Goal: Task Accomplishment & Management: Manage account settings

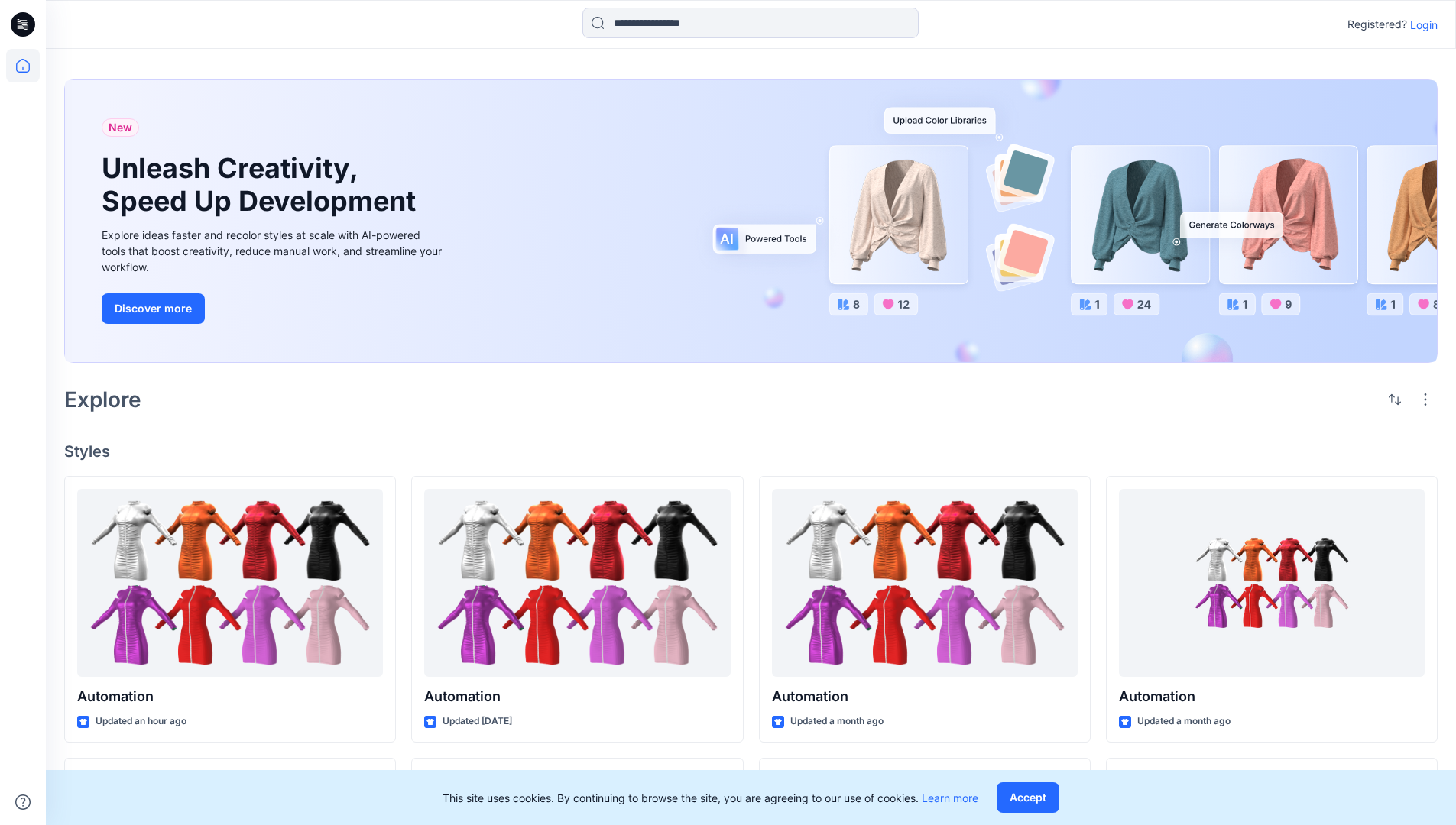
click at [1420, 25] on p "Login" at bounding box center [1425, 24] width 28 height 16
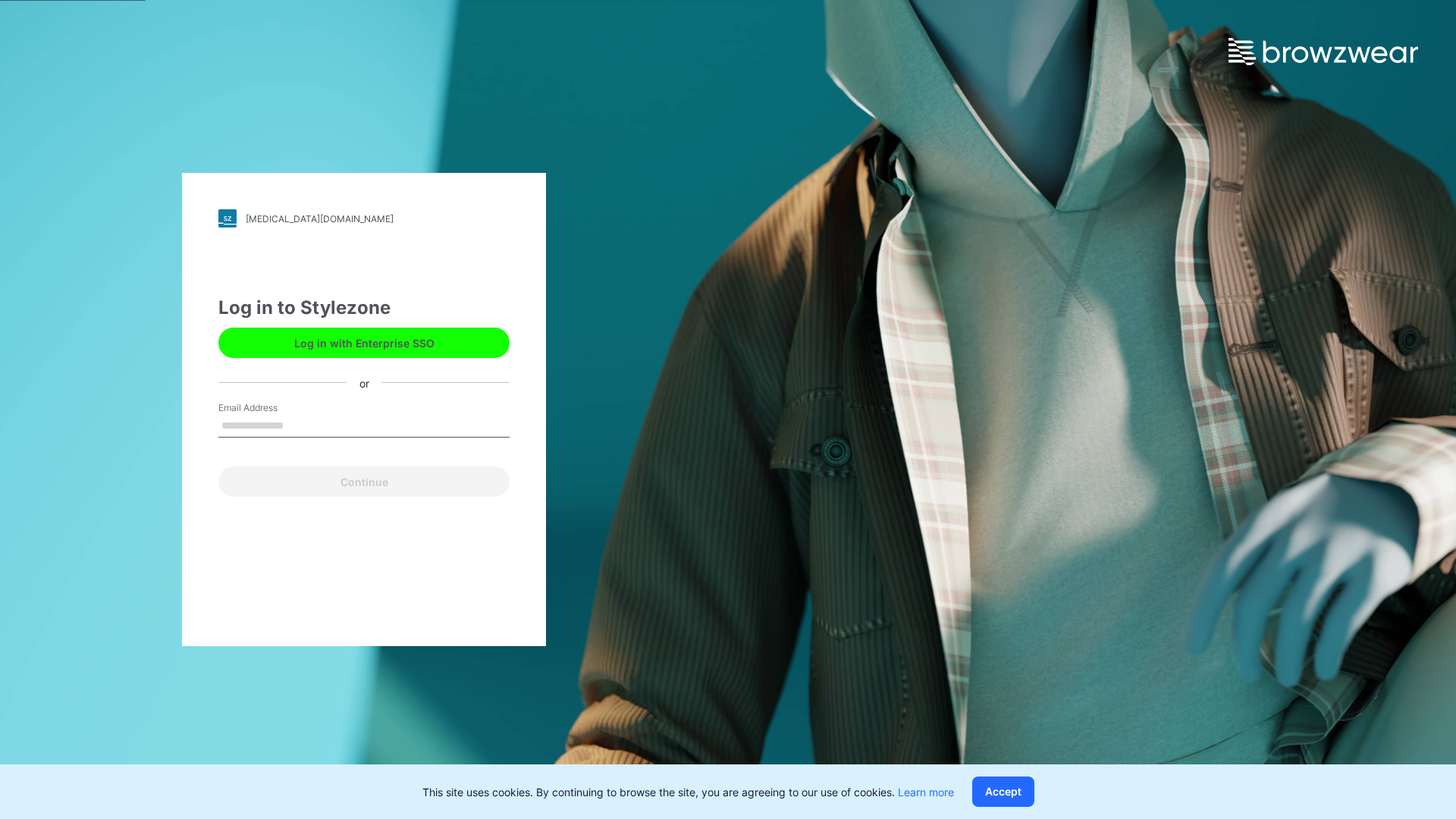
click at [300, 425] on input "Email Address" at bounding box center [364, 426] width 291 height 23
type input "**********"
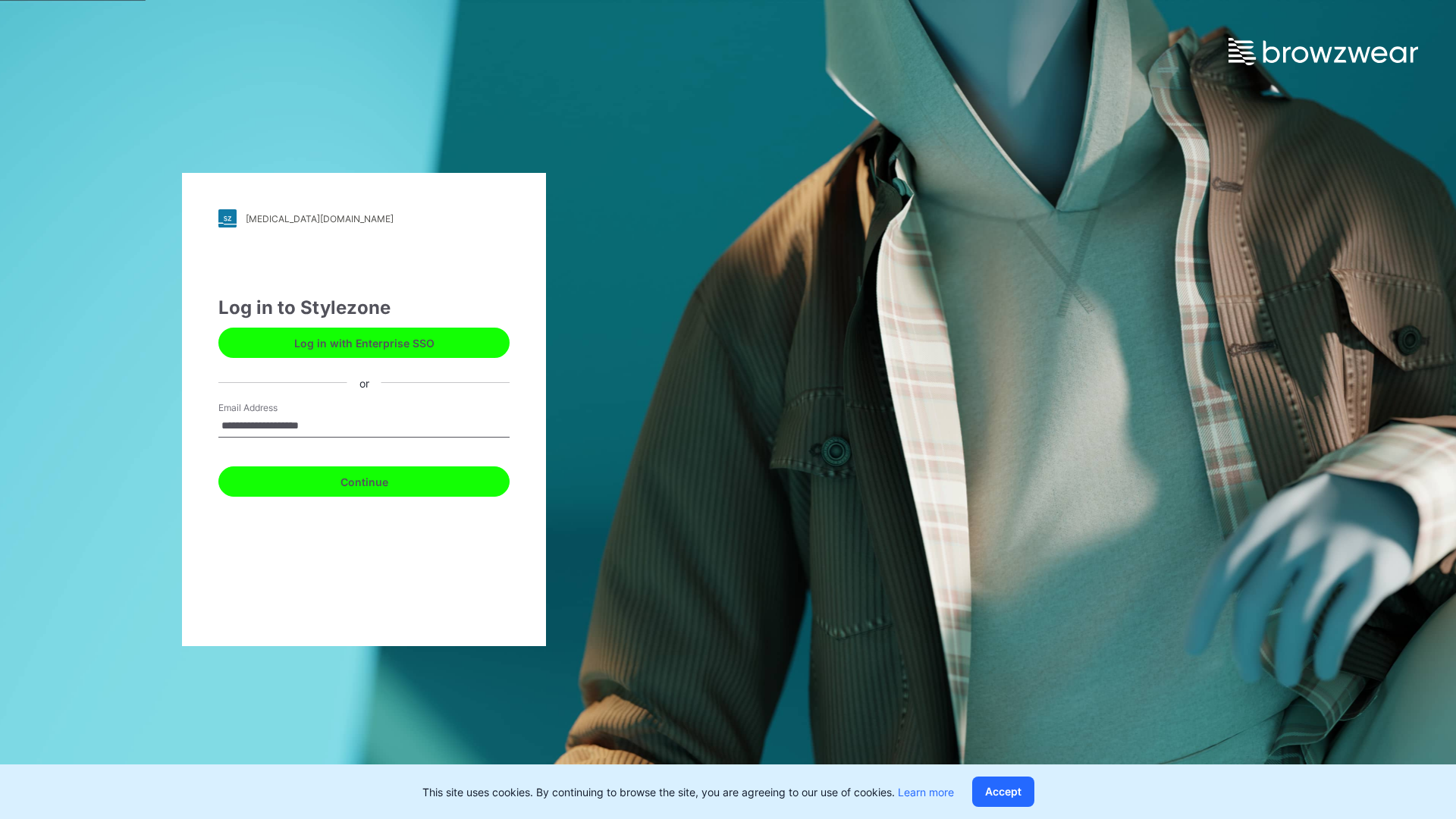
click at [381, 480] on button "Continue" at bounding box center [364, 482] width 291 height 30
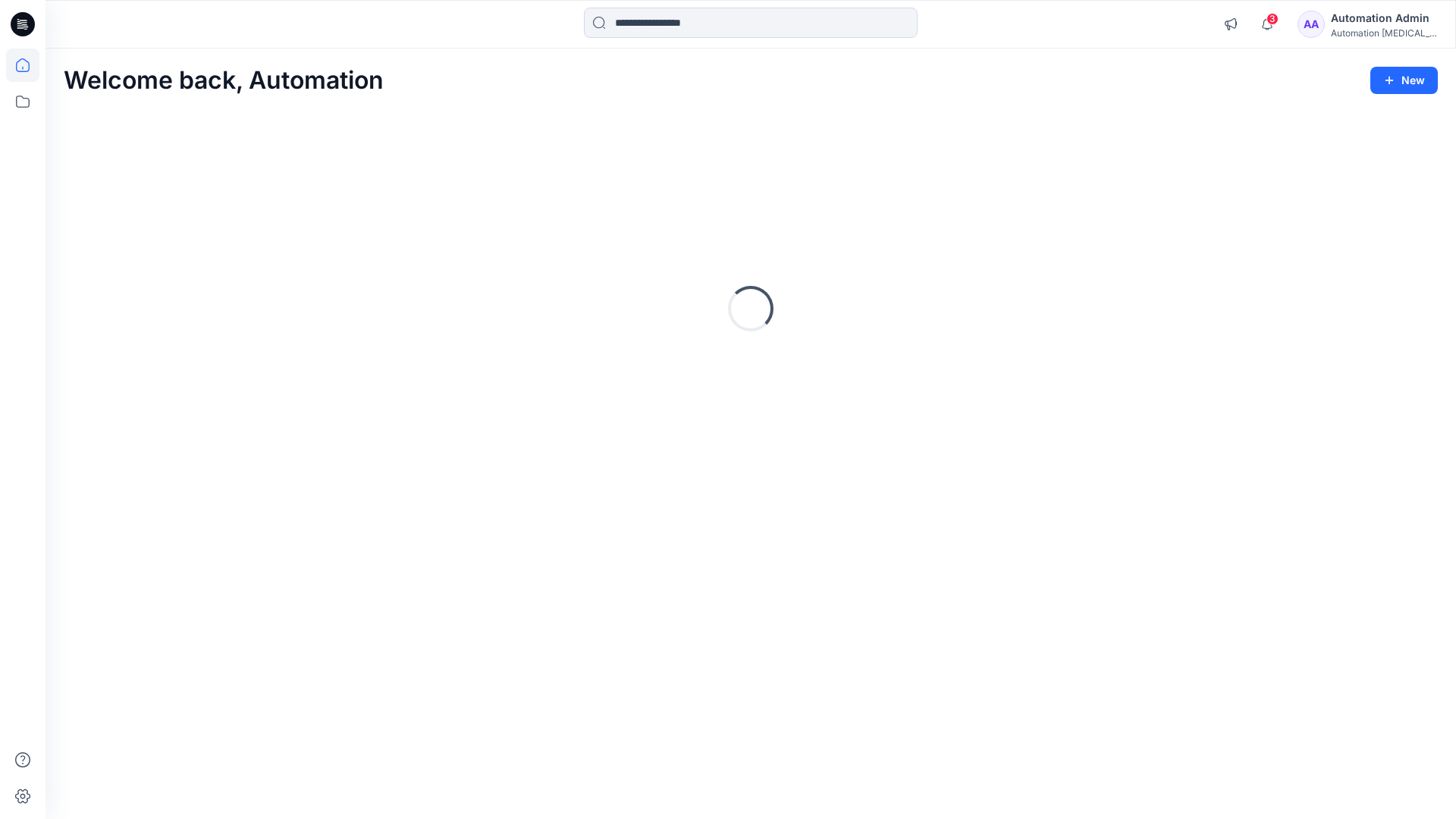
click at [29, 66] on icon at bounding box center [22, 65] width 14 height 14
click at [21, 98] on icon at bounding box center [23, 101] width 34 height 34
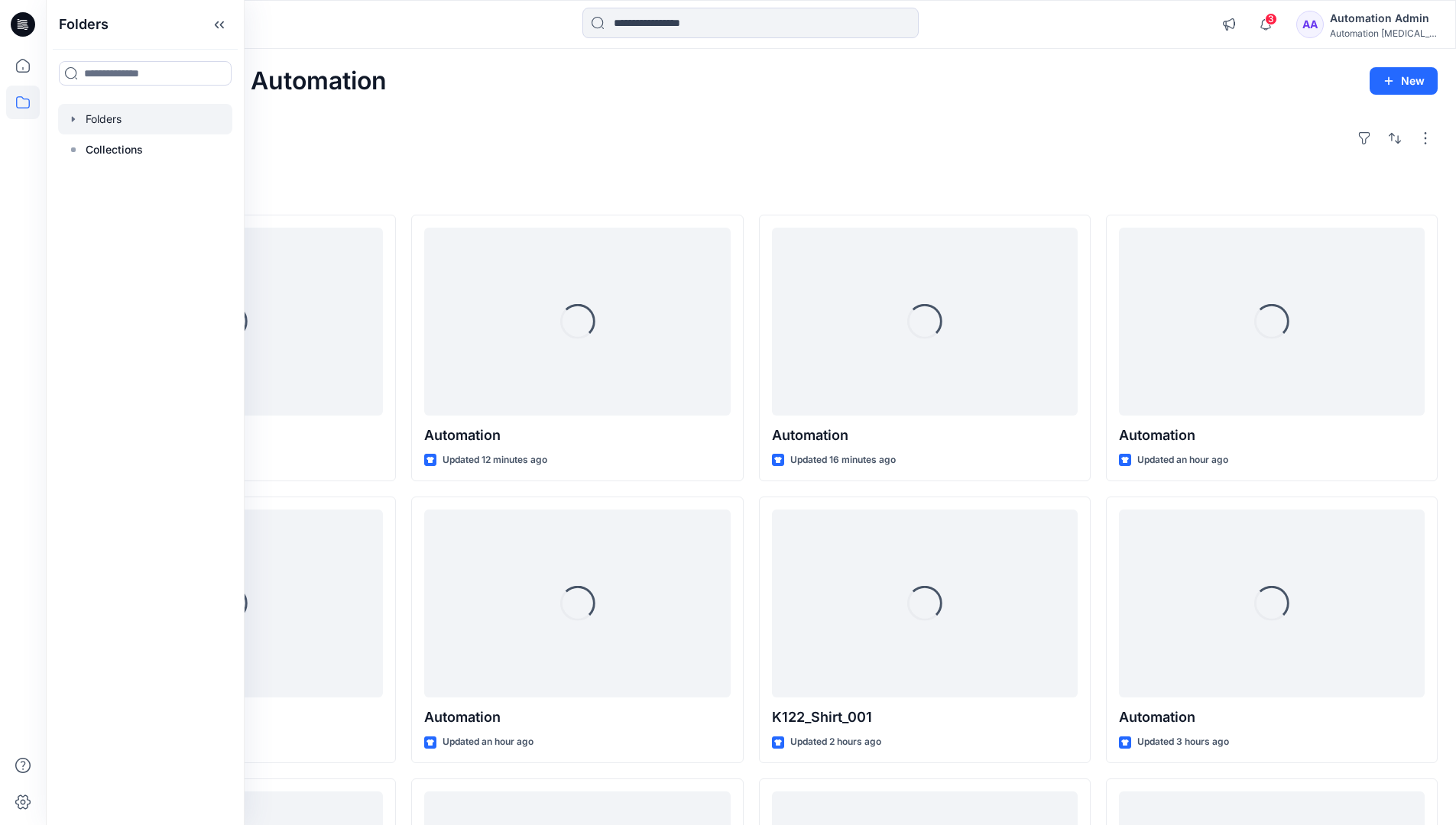
click at [125, 121] on div at bounding box center [145, 119] width 175 height 30
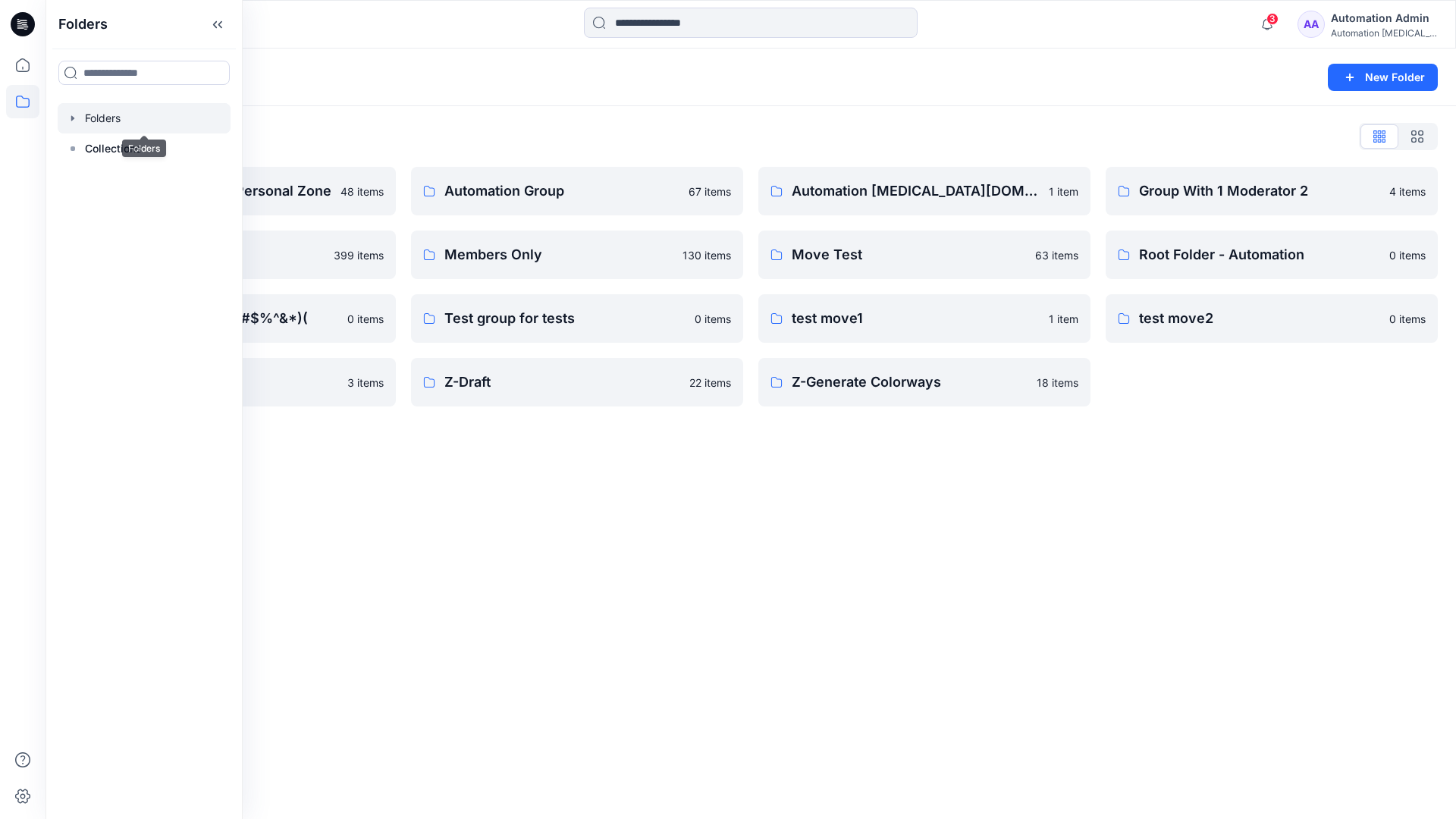
click at [1268, 110] on div "Folders List Automation Admin's Personal Zone 48 items member folder 399 items …" at bounding box center [750, 264] width 1410 height 318
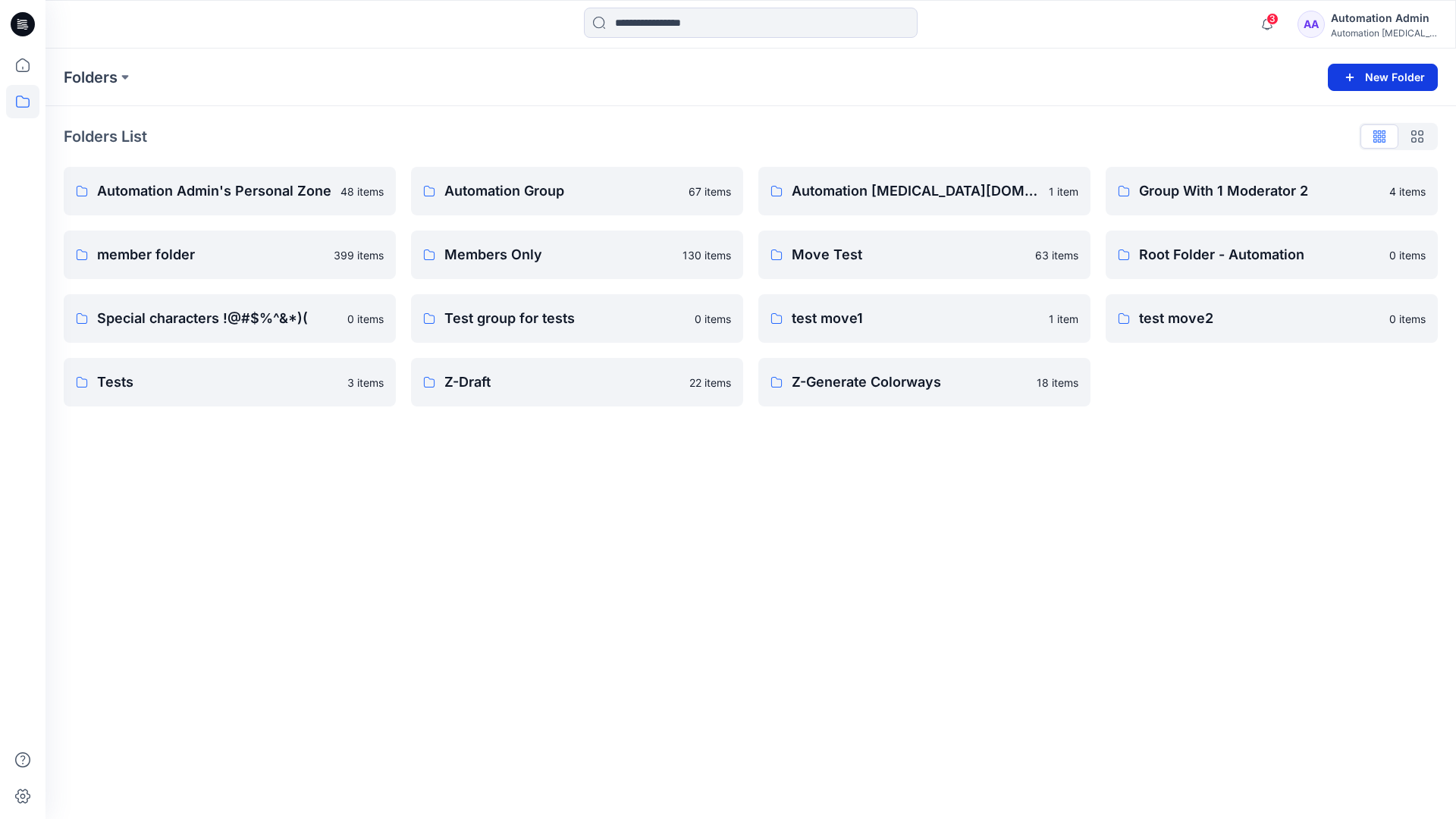
click at [1364, 77] on button "New Folder" at bounding box center [1382, 78] width 110 height 27
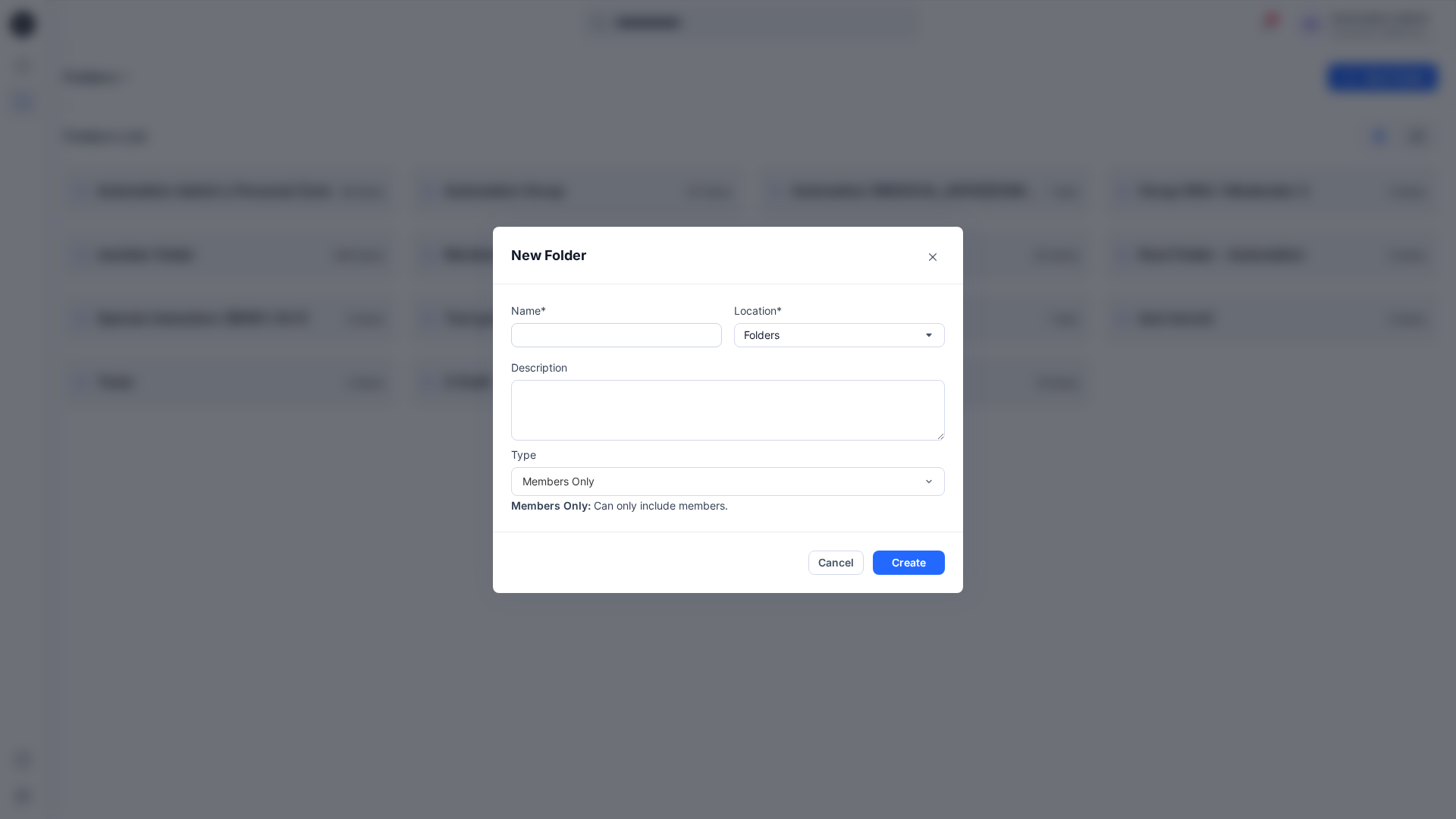
click at [594, 342] on input "text" at bounding box center [616, 335] width 211 height 25
type input "**********"
click at [896, 559] on button "Create" at bounding box center [908, 563] width 72 height 25
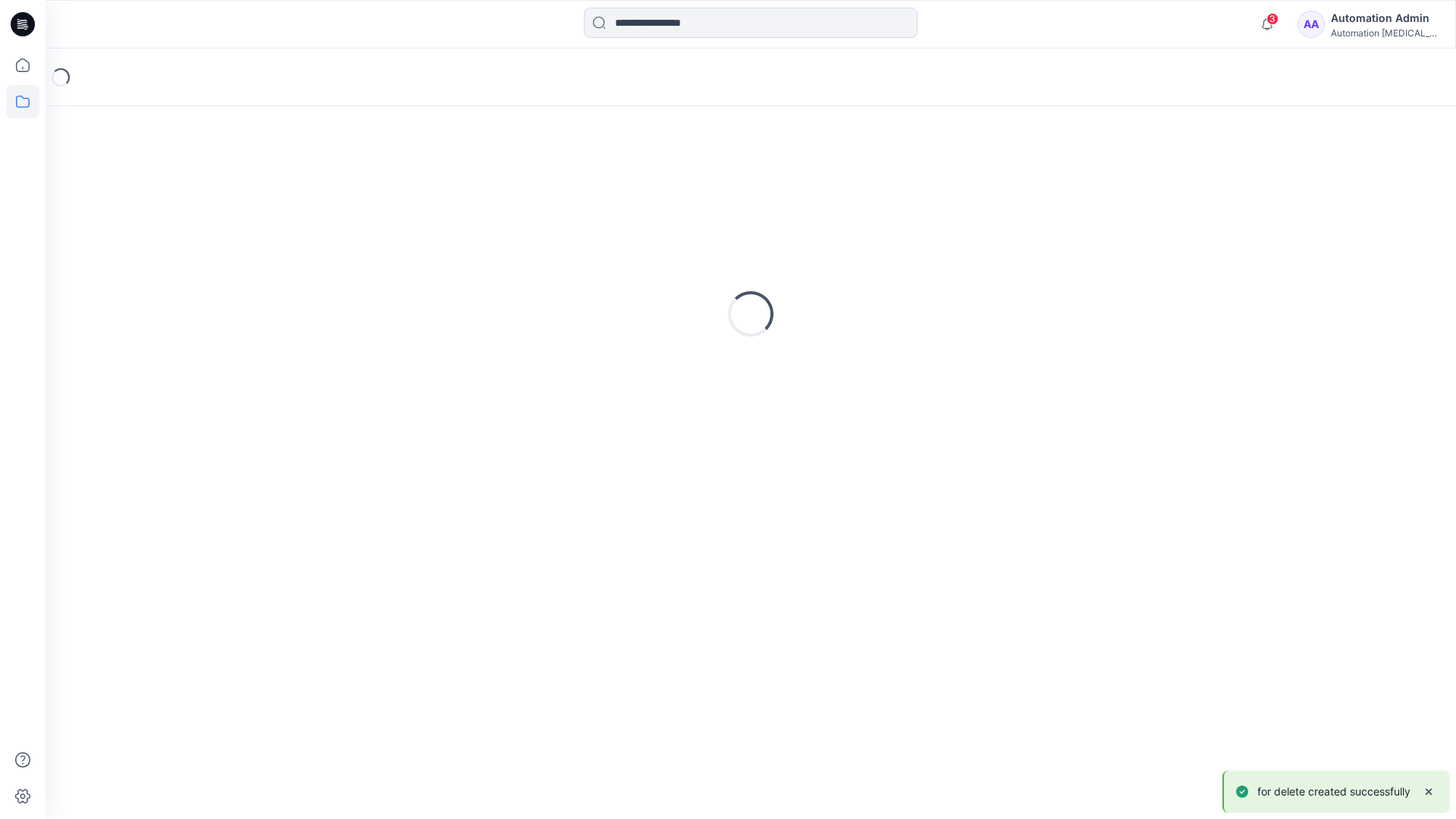
click at [26, 16] on icon at bounding box center [23, 24] width 25 height 25
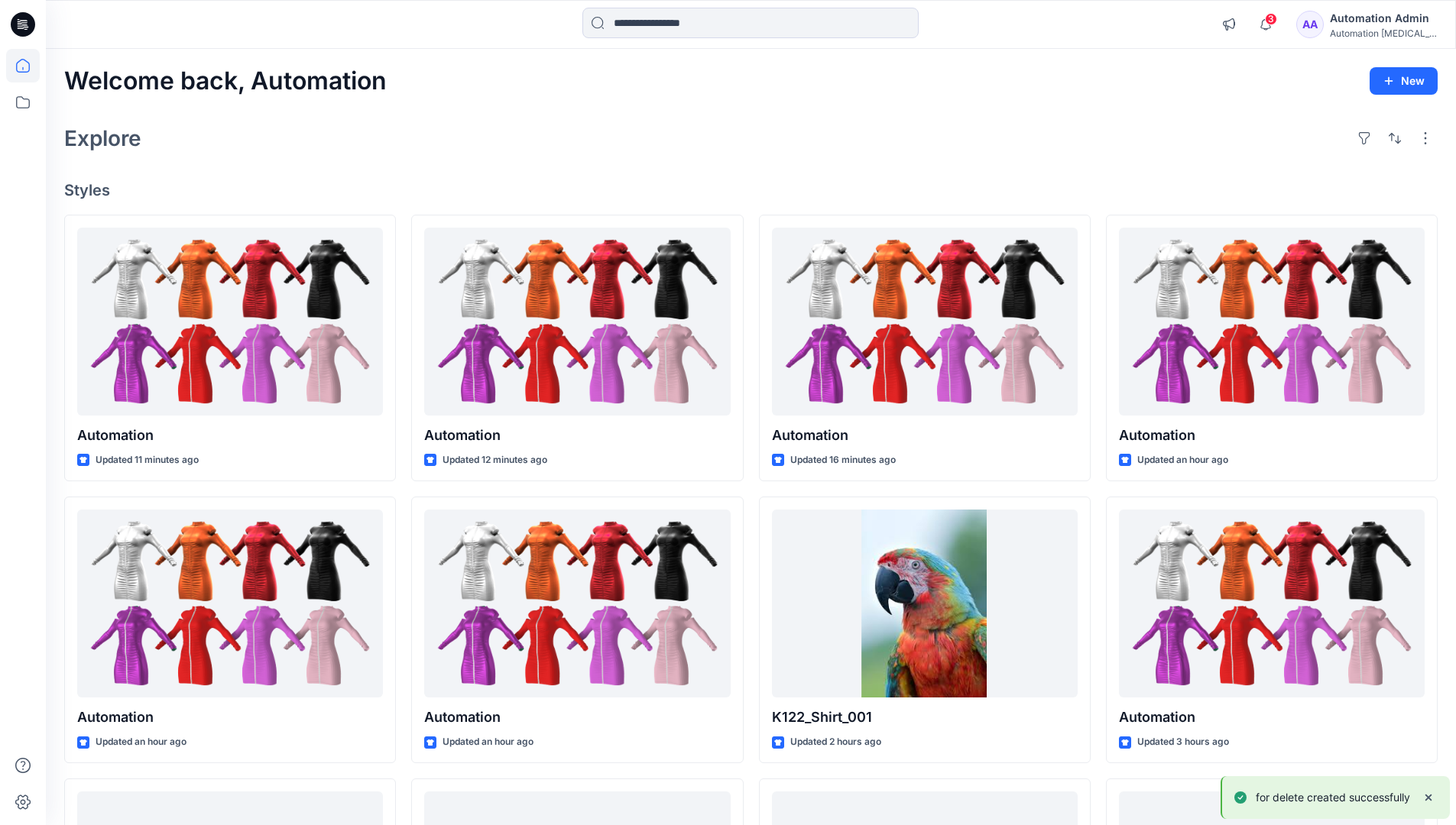
click at [1380, 16] on div "Automation Admin" at bounding box center [1383, 18] width 107 height 18
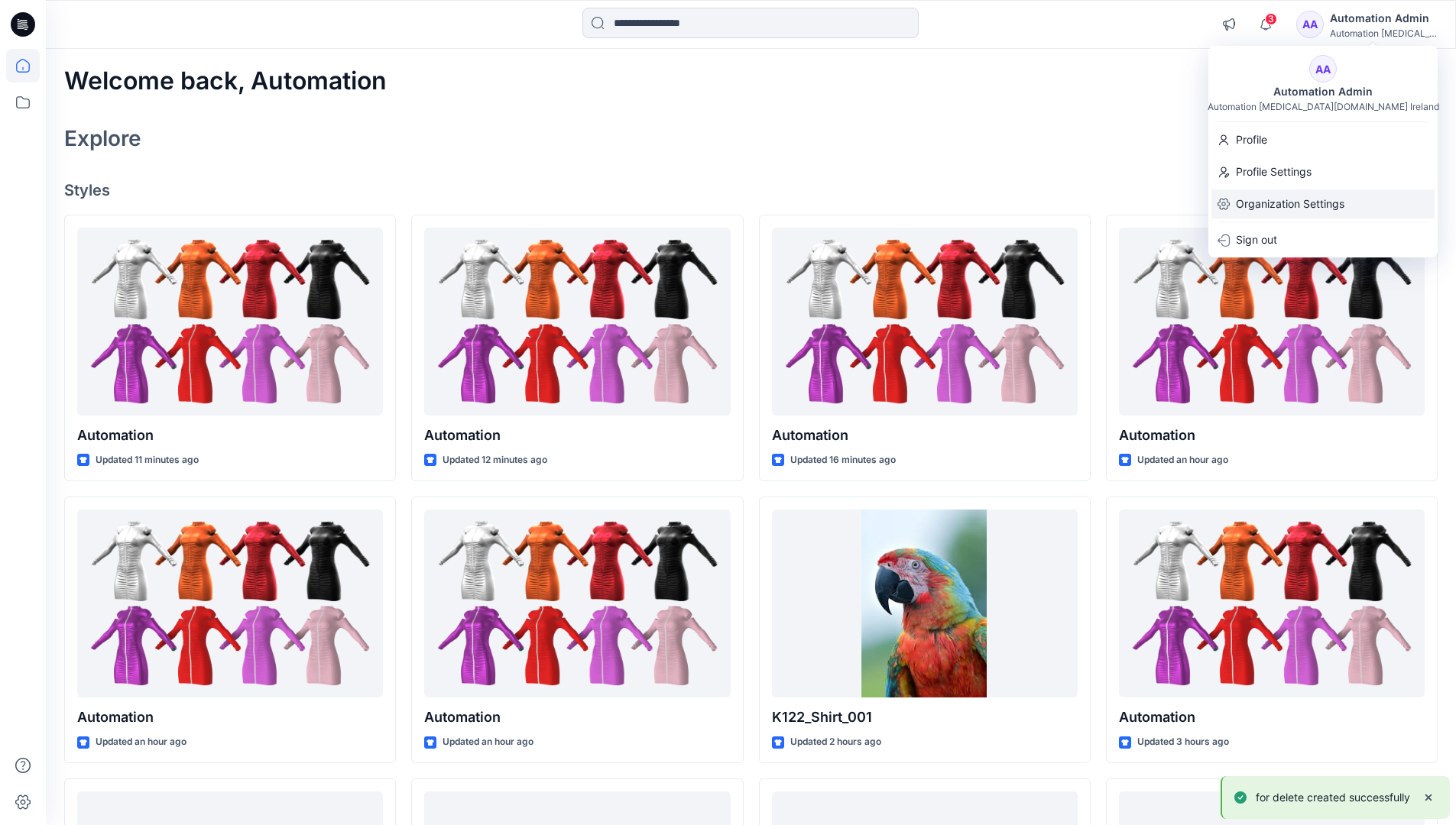
click at [1326, 200] on p "Organization Settings" at bounding box center [1291, 204] width 108 height 29
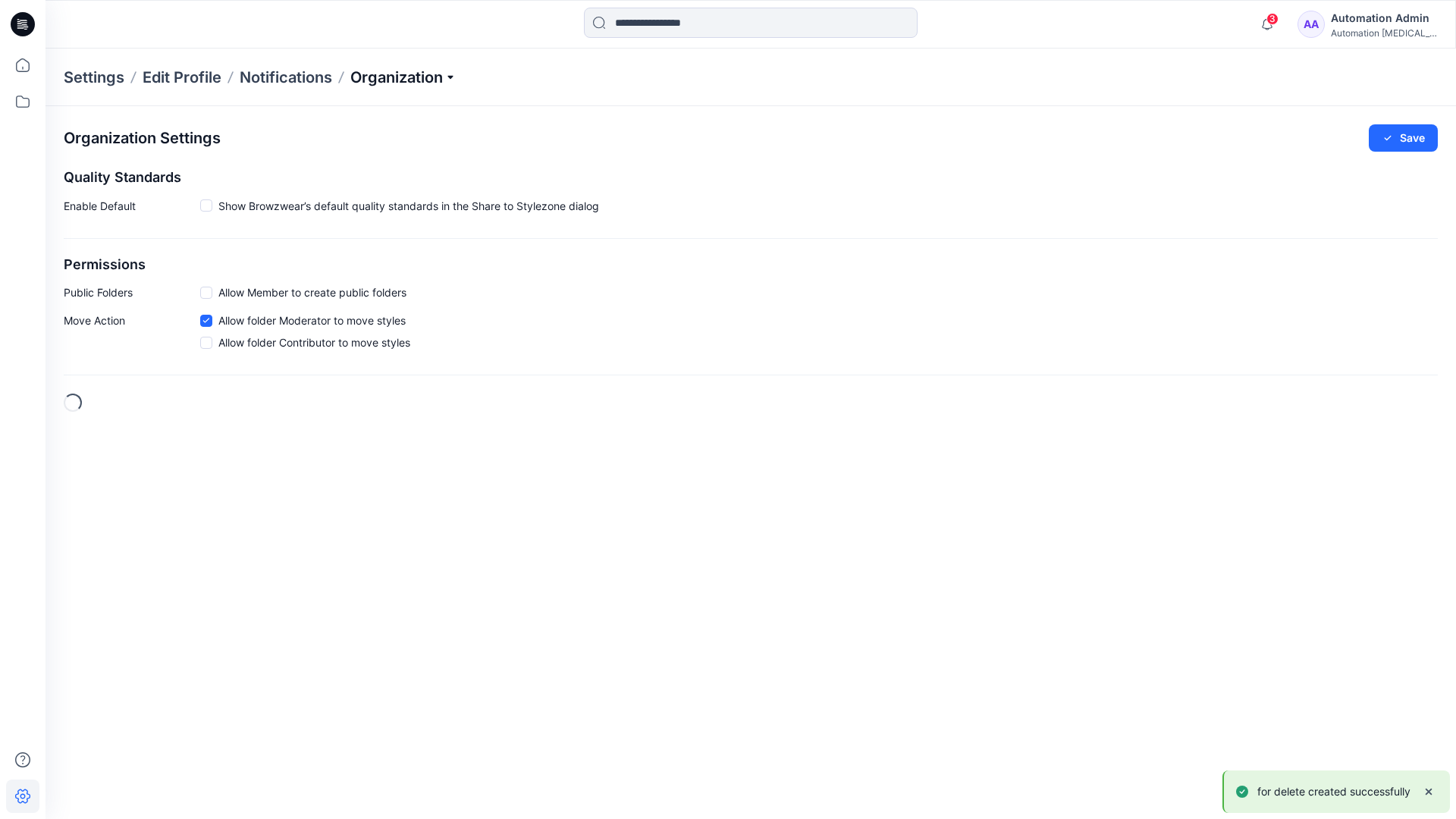
click at [433, 78] on p "Organization" at bounding box center [403, 77] width 106 height 21
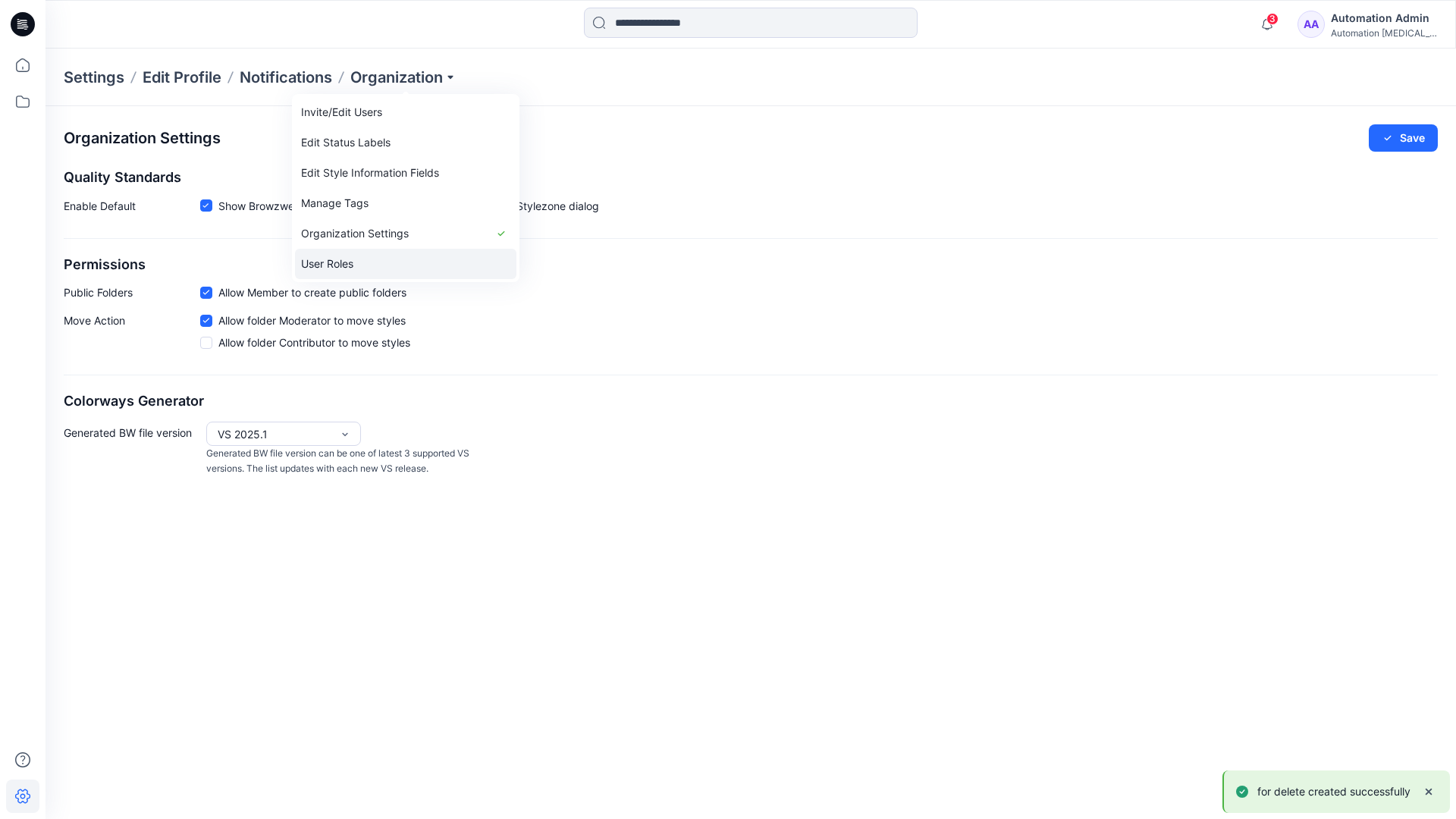
click at [389, 260] on link "User Roles" at bounding box center [406, 264] width 222 height 30
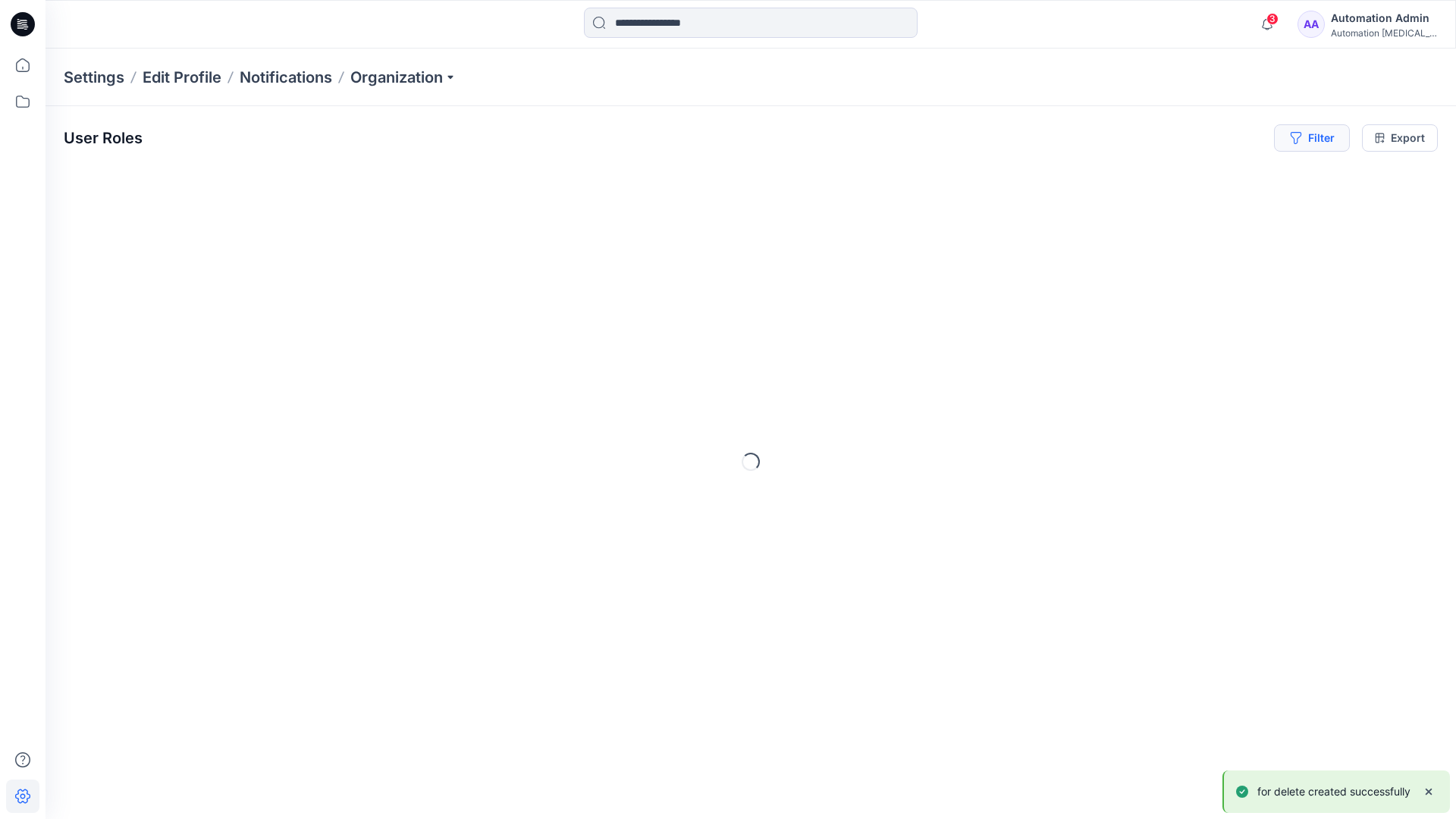
click at [1293, 140] on icon "button" at bounding box center [1296, 138] width 11 height 12
click at [1052, 178] on div at bounding box center [1080, 178] width 156 height 19
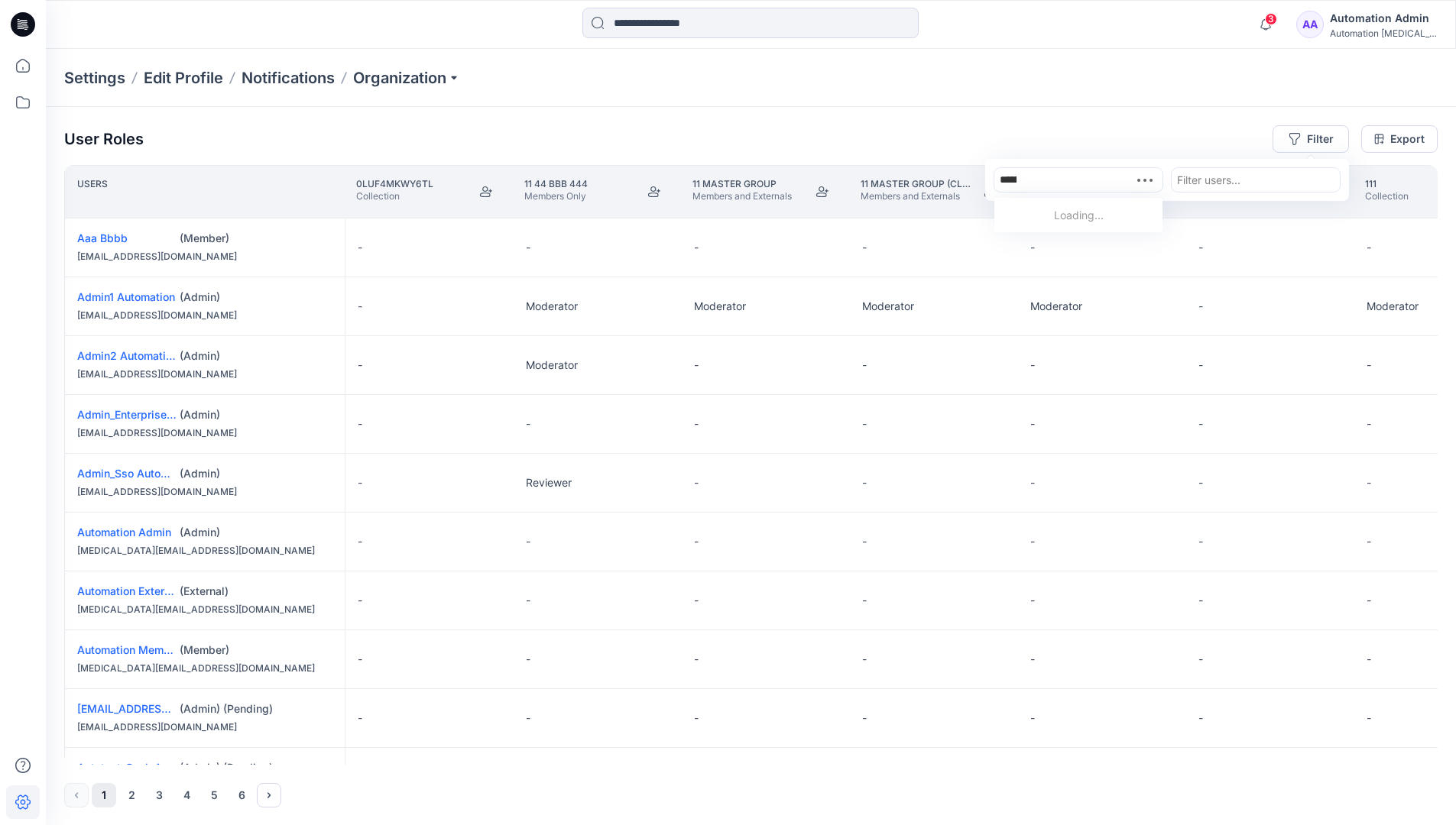
type input "**********"
click at [1038, 213] on p "for delete" at bounding box center [1032, 216] width 48 height 16
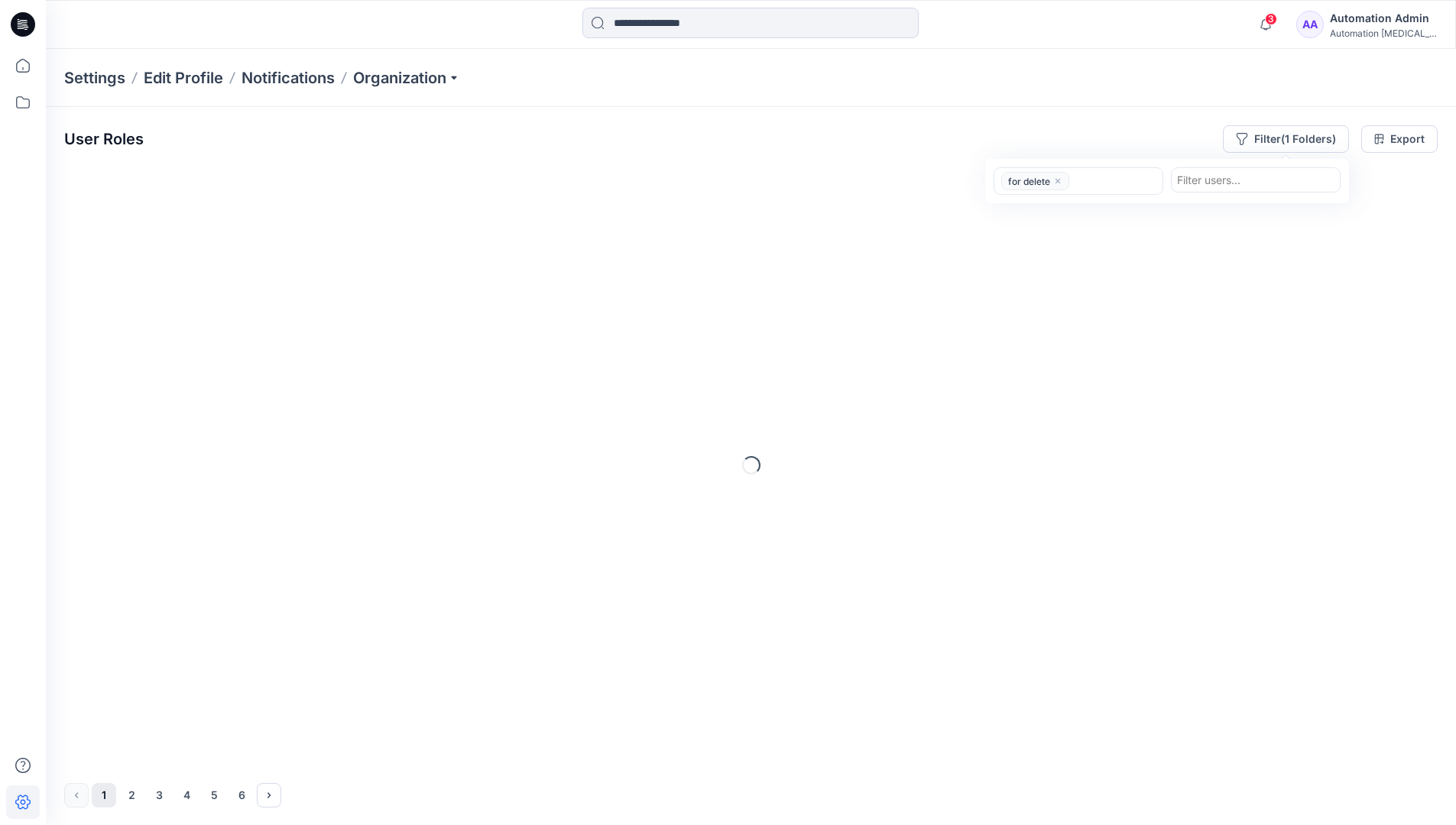
click at [1126, 131] on div "User Roles Filter (1 Folders) option for delete, selected. for delete Filter us…" at bounding box center [751, 139] width 1374 height 28
click at [29, 107] on icon at bounding box center [23, 102] width 34 height 34
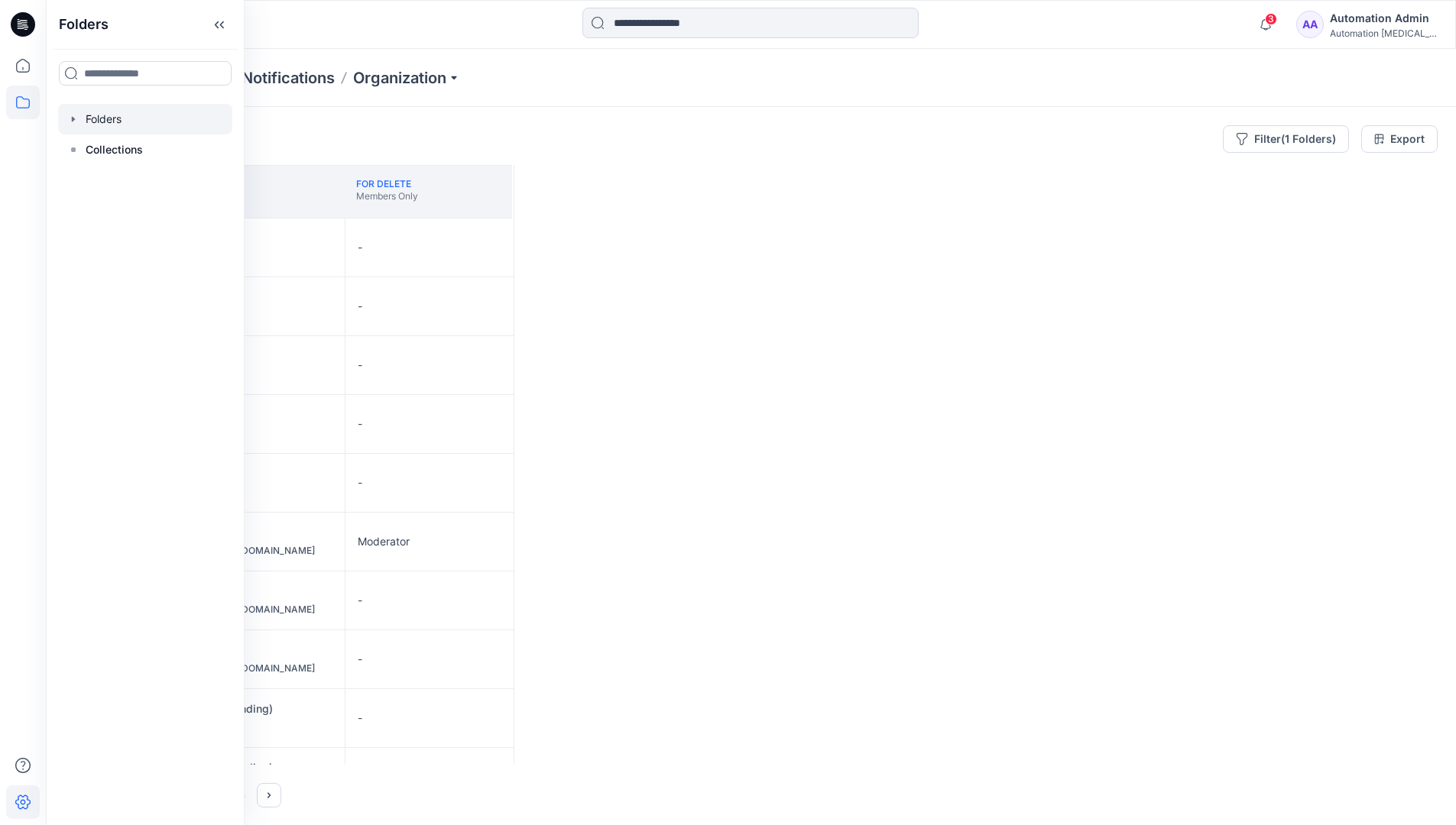
click at [115, 121] on div at bounding box center [145, 119] width 175 height 30
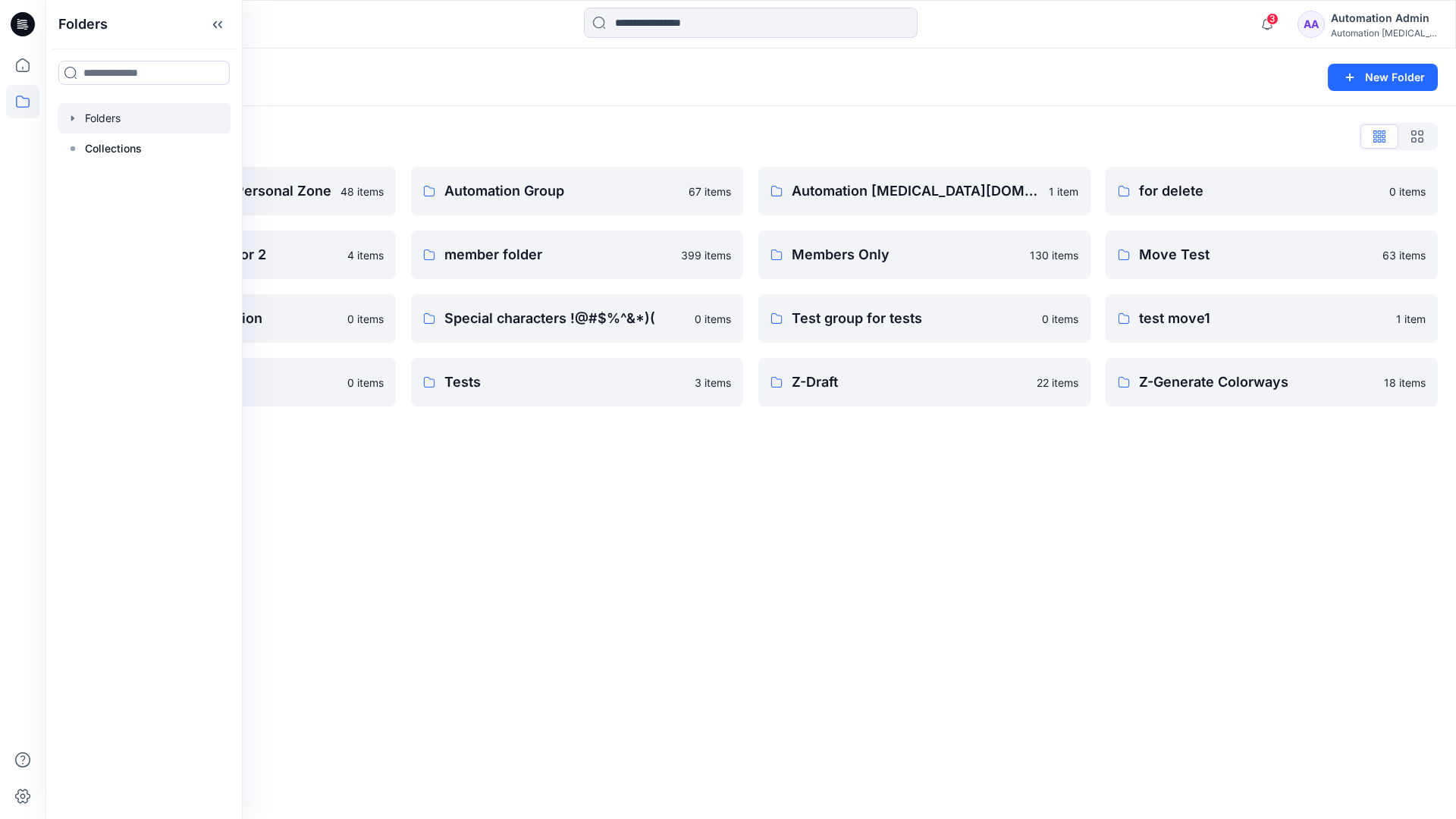
click at [929, 465] on div "Folders New Folder Folders List Automation Admin's Personal Zone 48 items Group…" at bounding box center [750, 433] width 1410 height 771
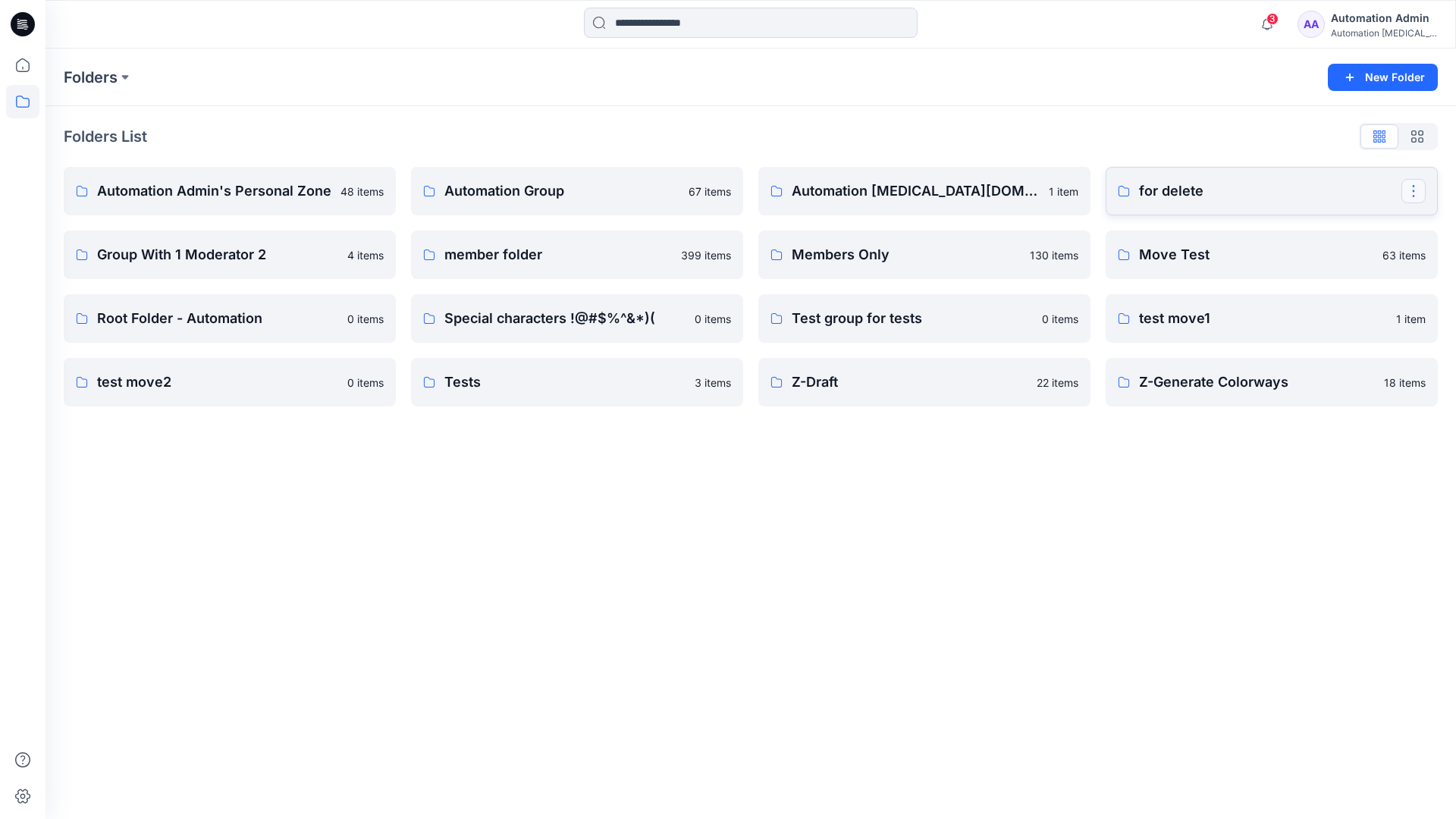
click at [1412, 186] on button "button" at bounding box center [1413, 191] width 25 height 25
click at [1338, 310] on p "Delete Folder" at bounding box center [1329, 316] width 86 height 16
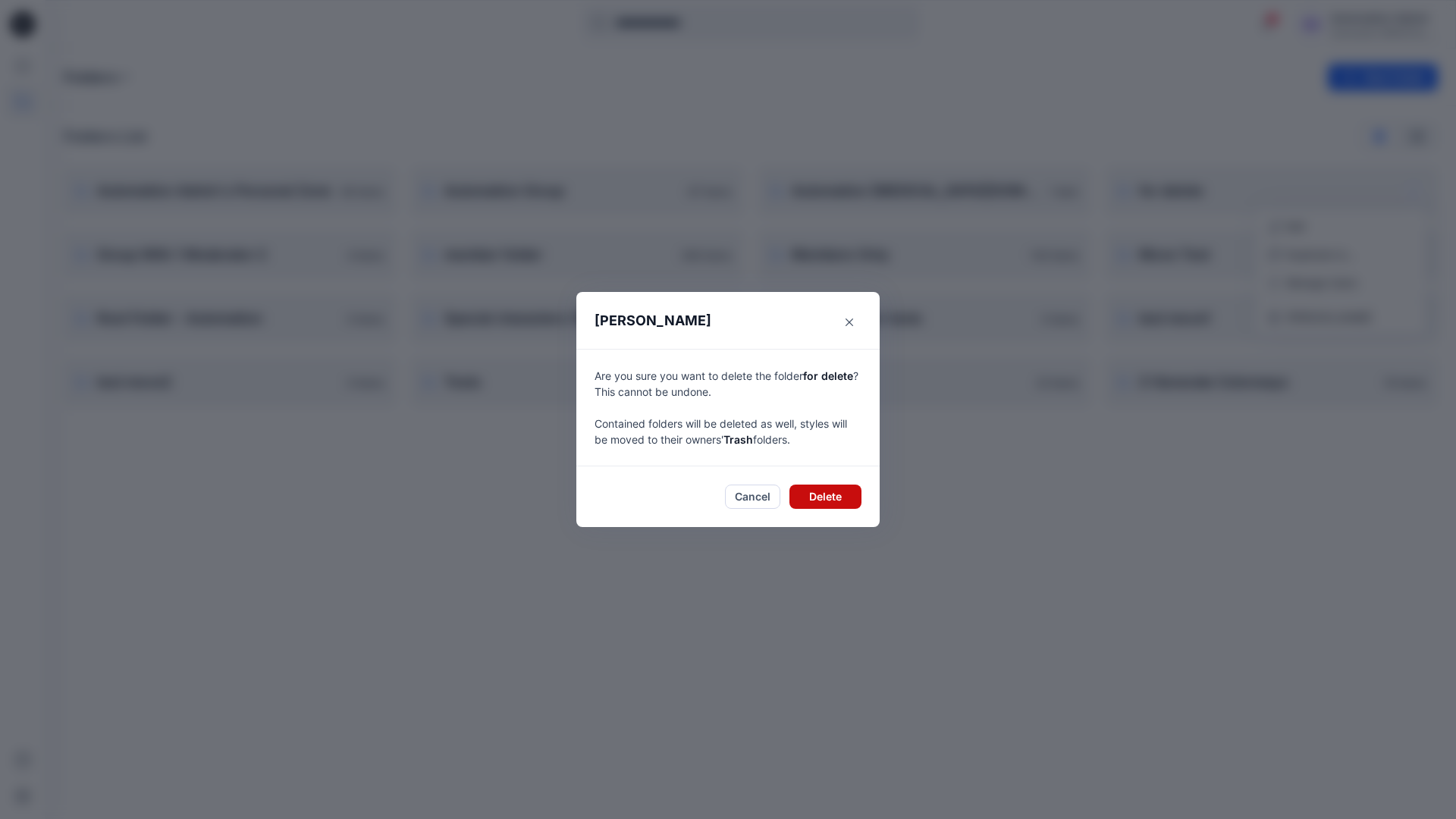
click at [845, 496] on button "Delete" at bounding box center [825, 496] width 72 height 25
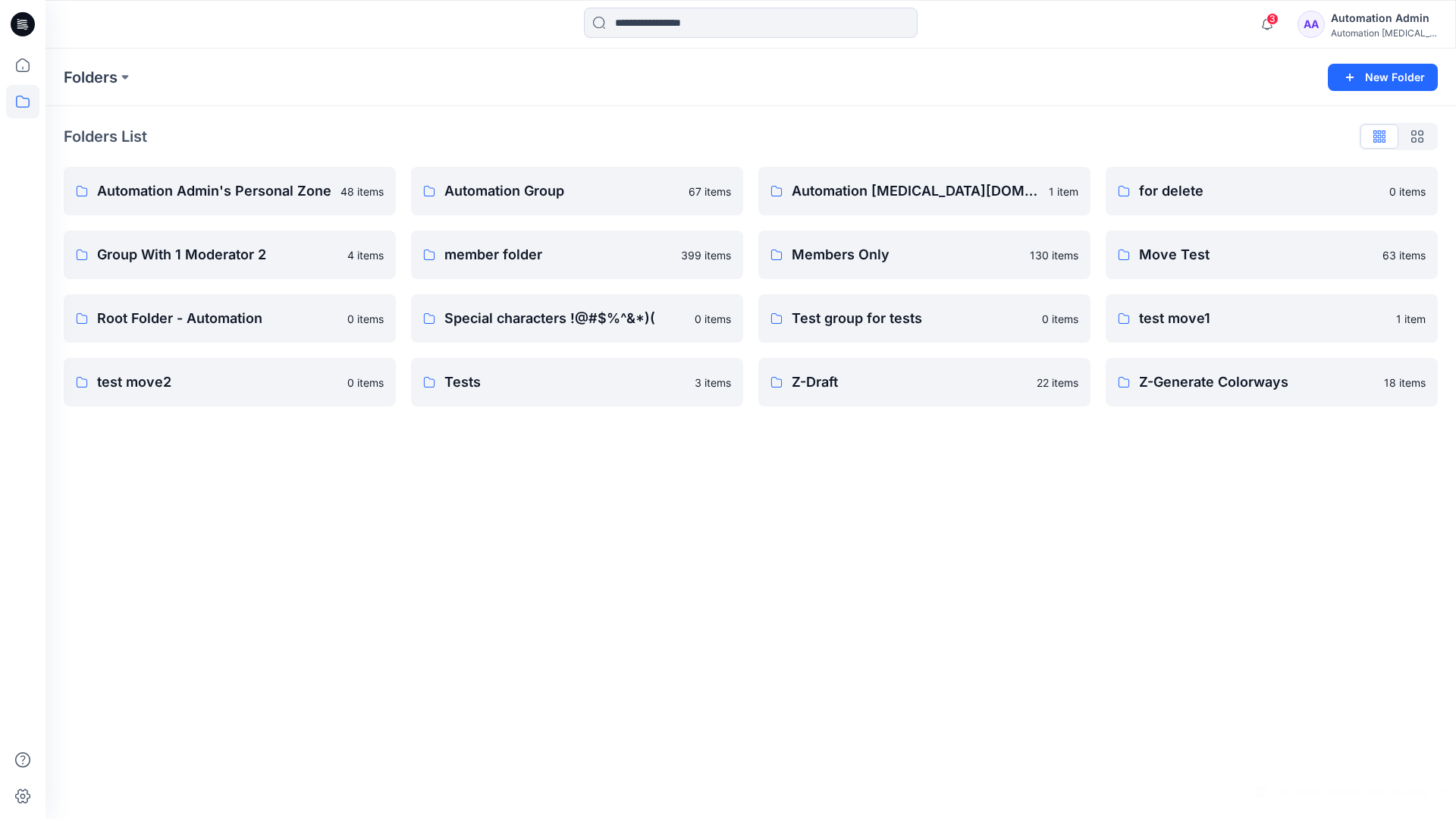
click at [1349, 24] on div "Automation Admin" at bounding box center [1384, 18] width 106 height 18
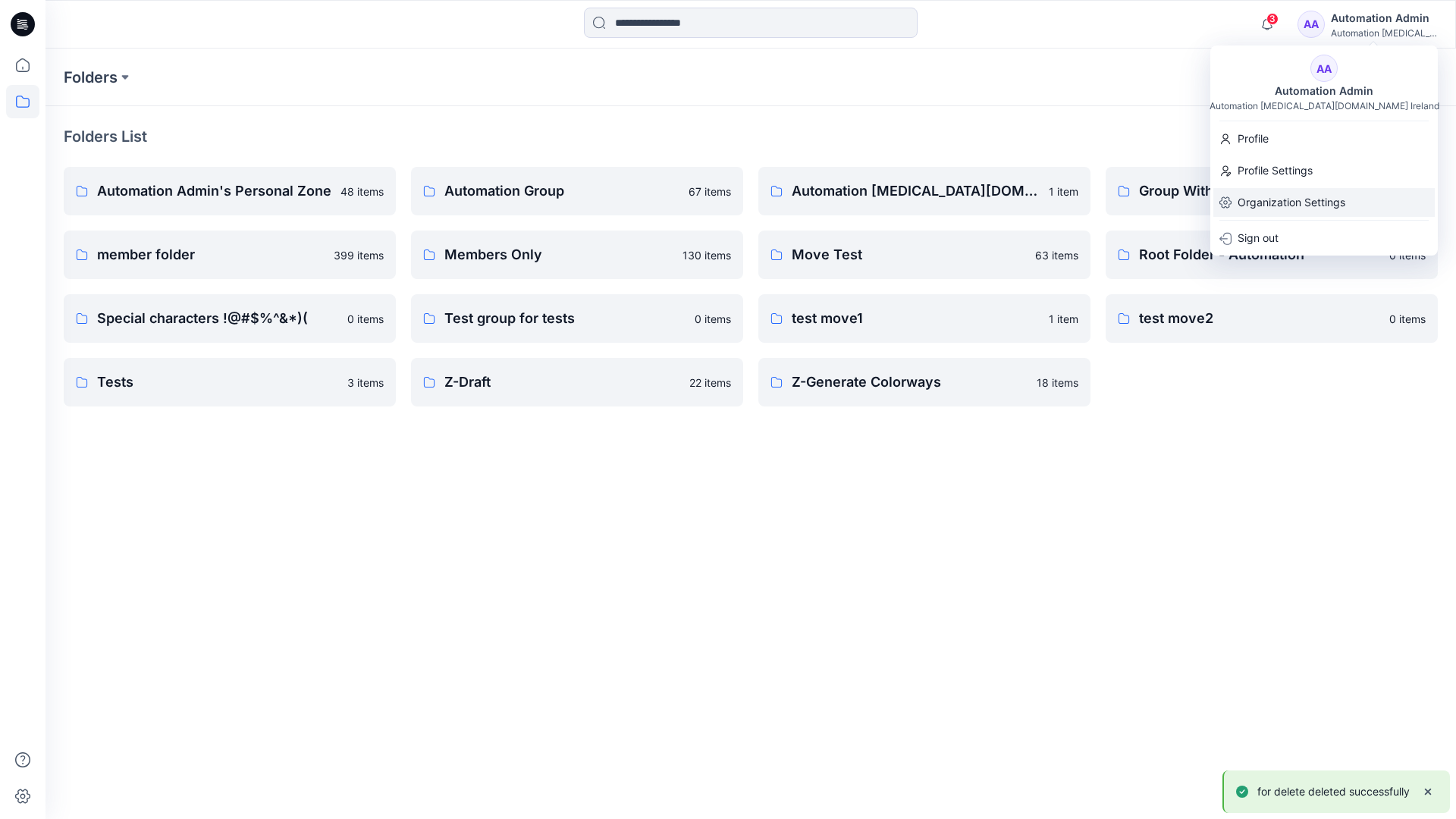
click at [1315, 201] on p "Organization Settings" at bounding box center [1291, 202] width 108 height 29
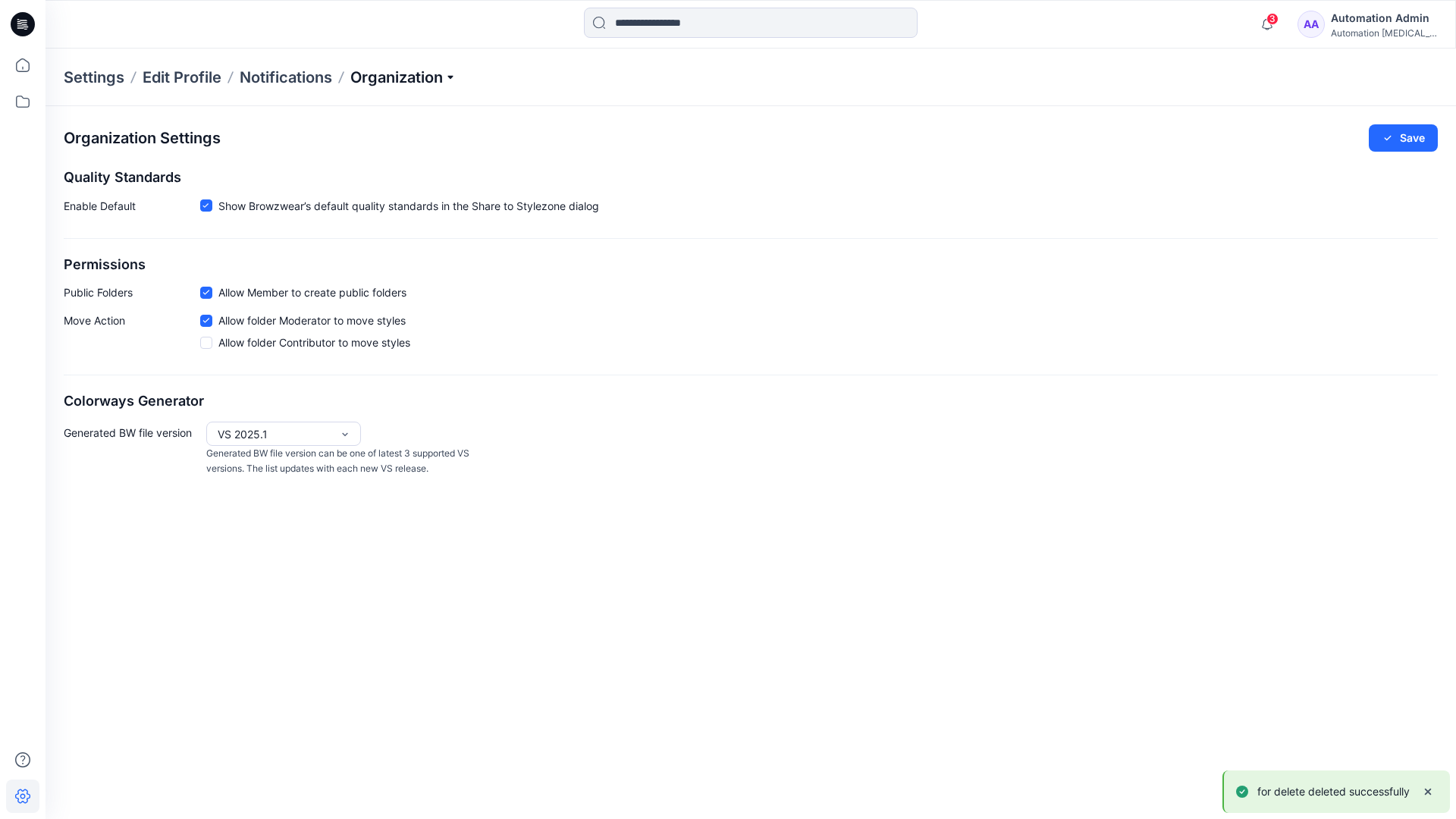
click at [444, 75] on p "Organization" at bounding box center [403, 77] width 106 height 21
click at [396, 265] on link "User Roles" at bounding box center [406, 264] width 222 height 30
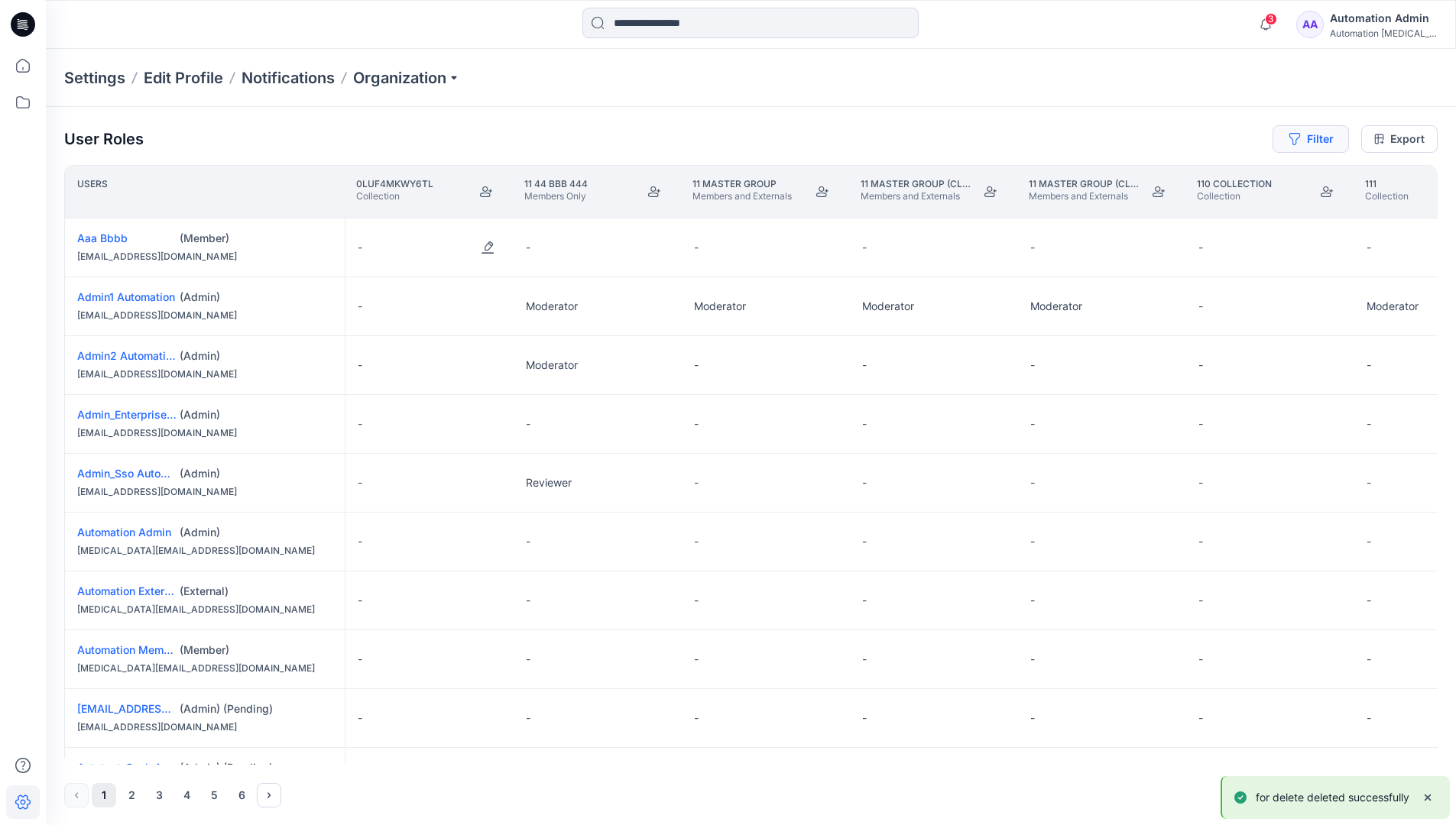
click at [1305, 143] on button "Filter" at bounding box center [1311, 139] width 76 height 28
click at [1053, 175] on div at bounding box center [1078, 179] width 157 height 19
click at [1065, 209] on div "No Results" at bounding box center [1037, 215] width 85 height 28
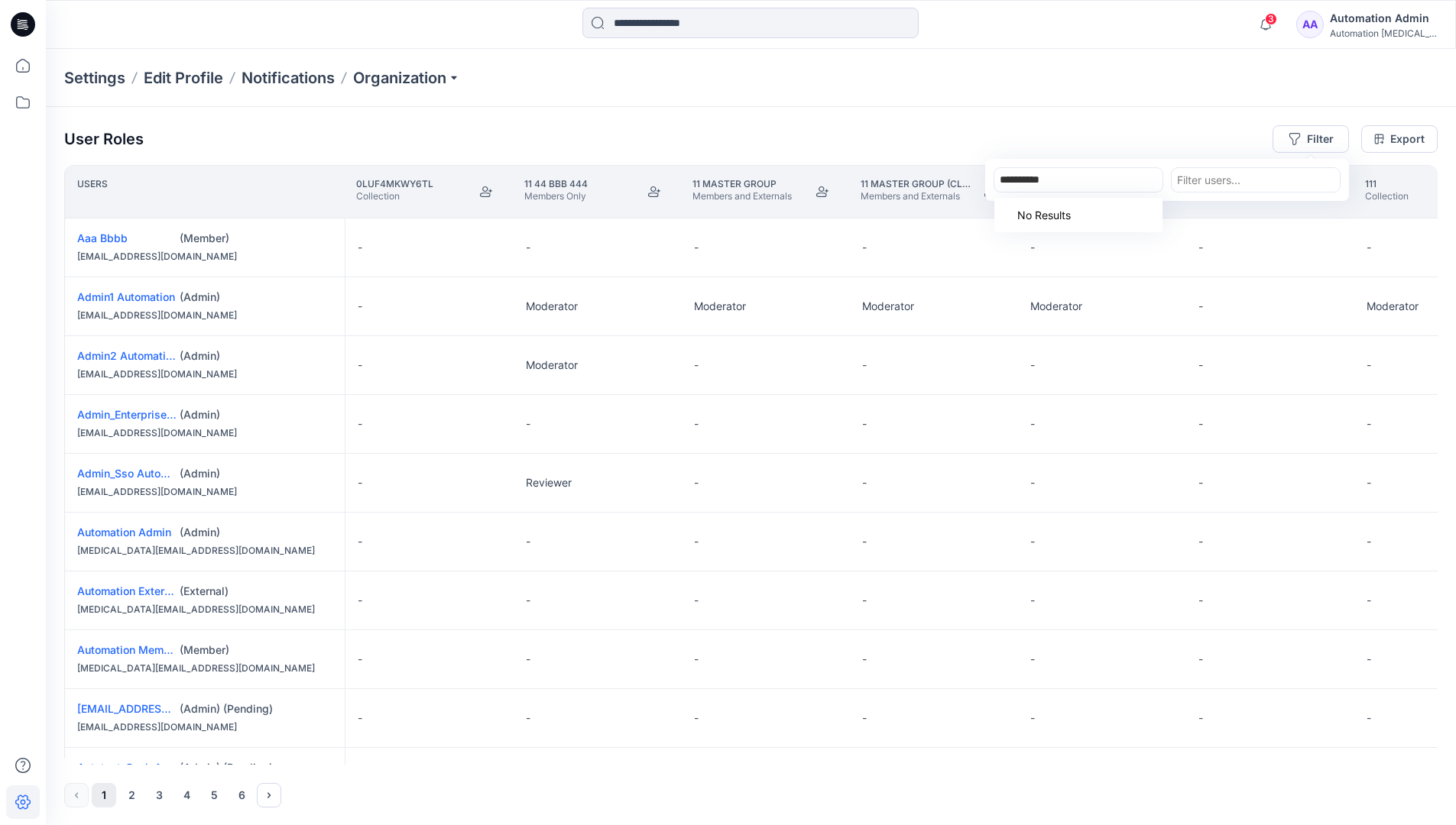
type input "**********"
click at [1199, 100] on div "Settings Edit Profile Notifications Organization" at bounding box center [751, 77] width 1411 height 58
click at [1326, 136] on button "Filter" at bounding box center [1311, 139] width 76 height 28
click at [1098, 175] on div at bounding box center [1078, 179] width 157 height 19
type input "***"
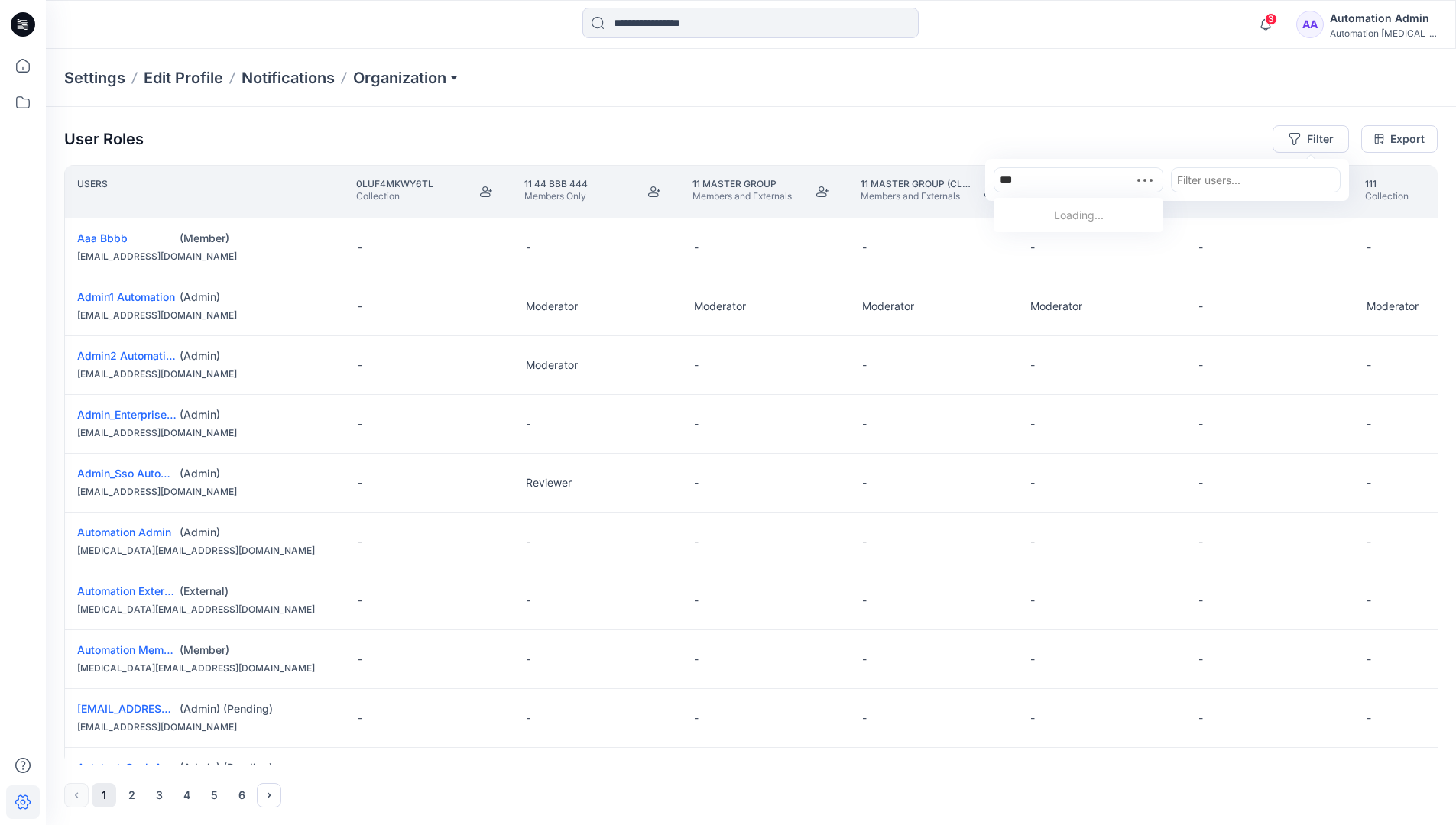
click at [1105, 209] on div "Loading..." at bounding box center [1078, 215] width 168 height 28
click at [1106, 180] on div at bounding box center [1078, 179] width 157 height 19
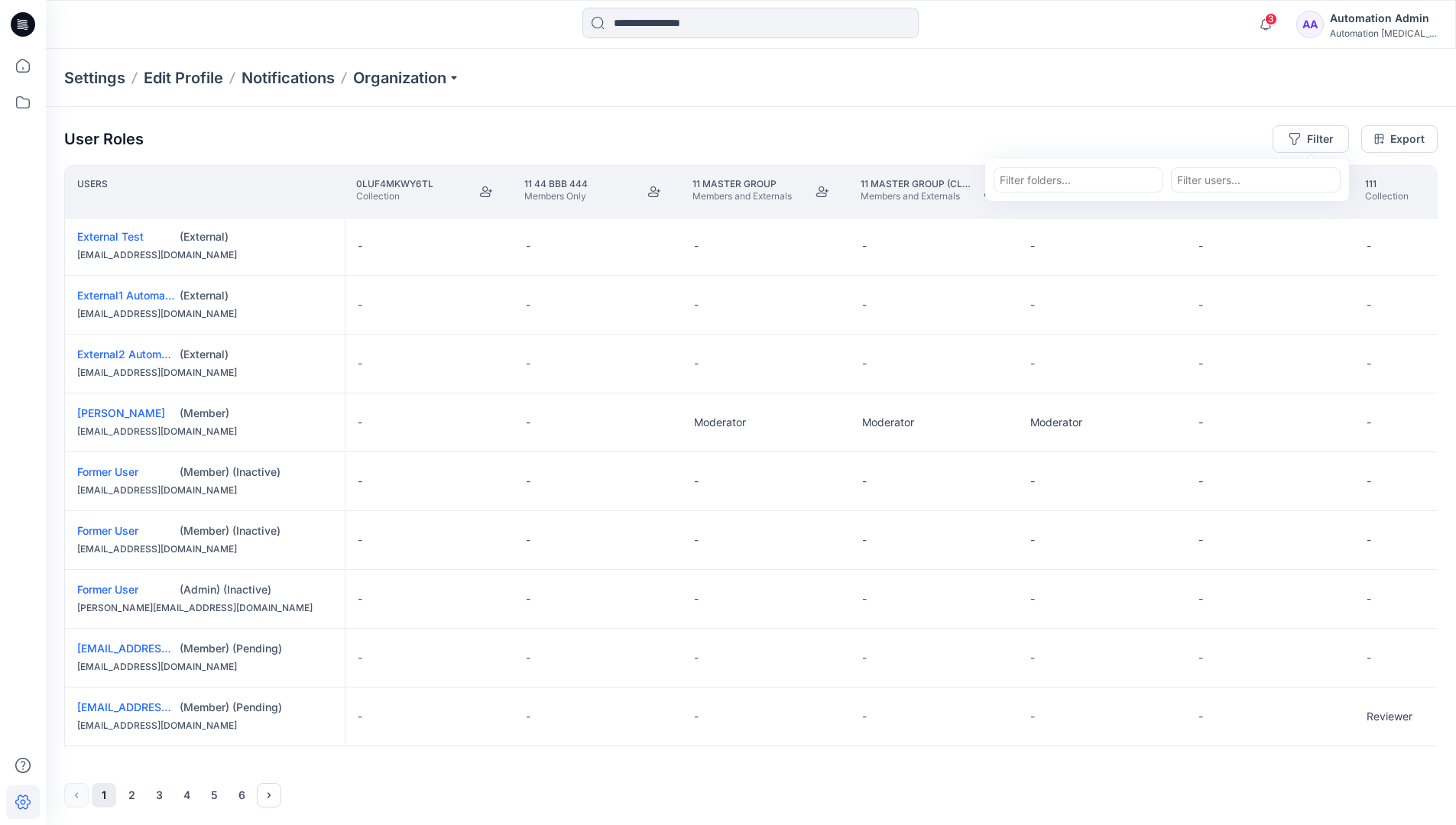
click at [1415, 11] on div "Automation Admin" at bounding box center [1383, 18] width 107 height 18
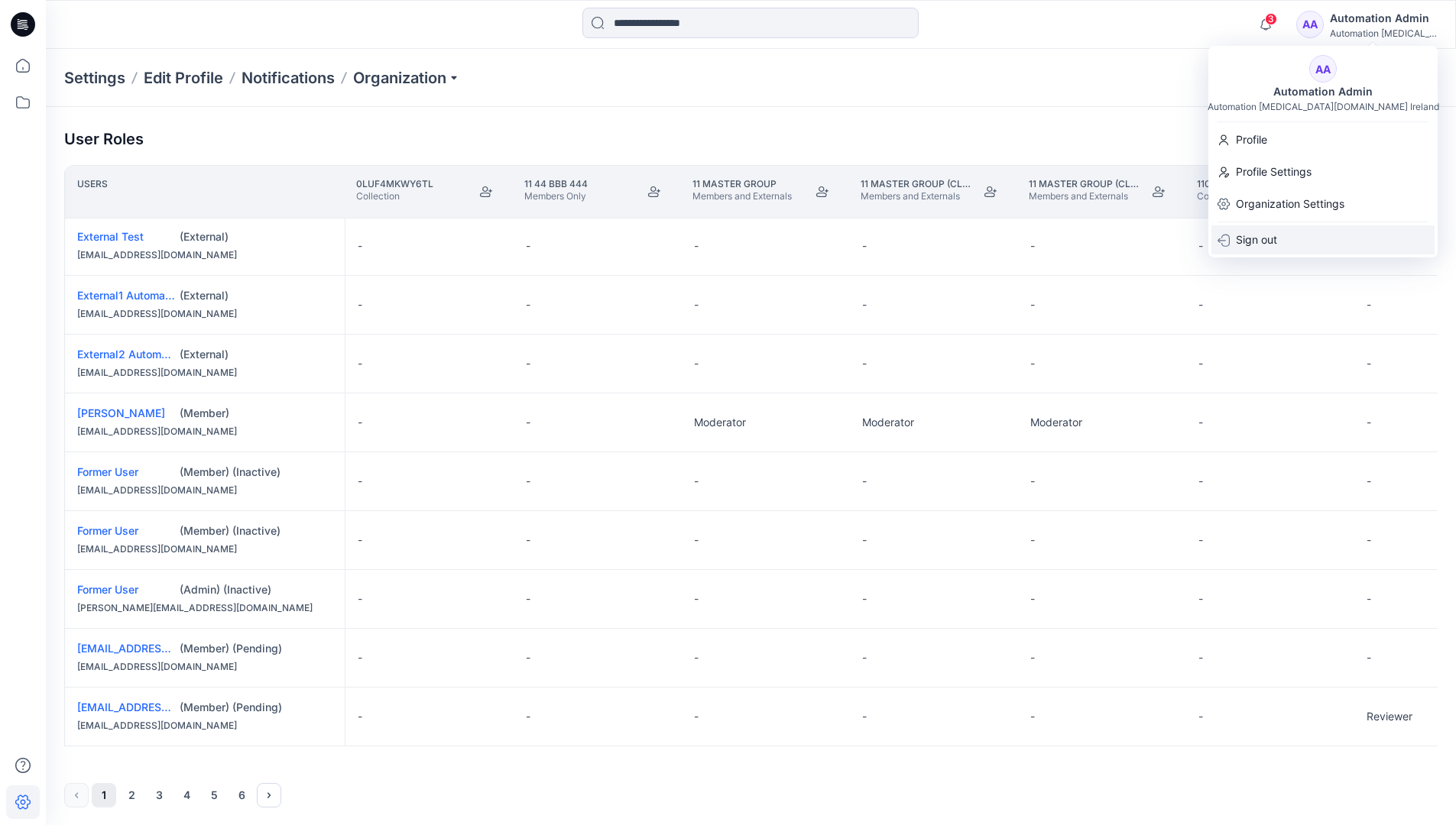
click at [1296, 241] on div "Sign out" at bounding box center [1323, 240] width 223 height 29
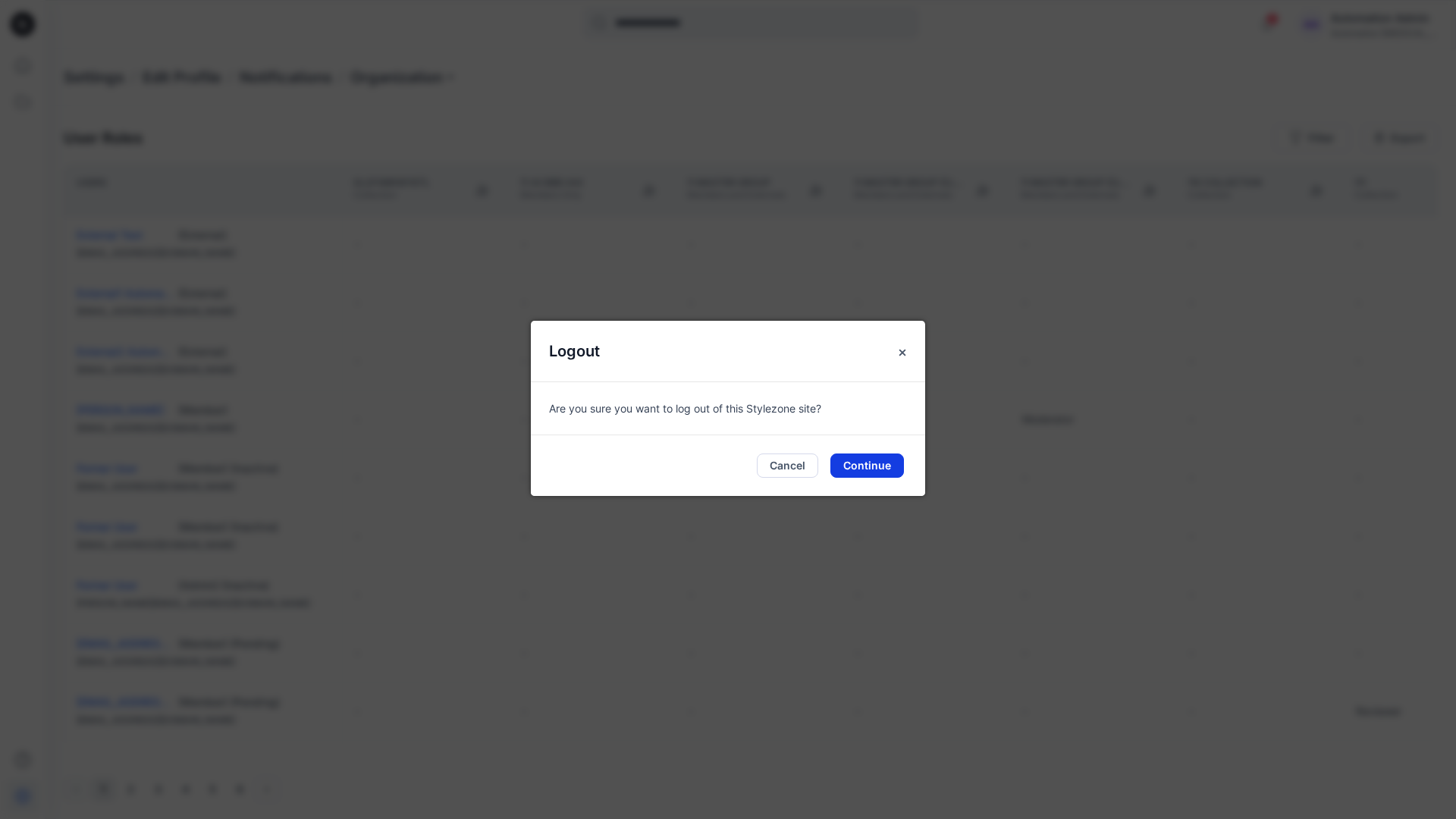
click at [893, 458] on button "Continue" at bounding box center [867, 465] width 74 height 25
